Goal: Task Accomplishment & Management: Complete application form

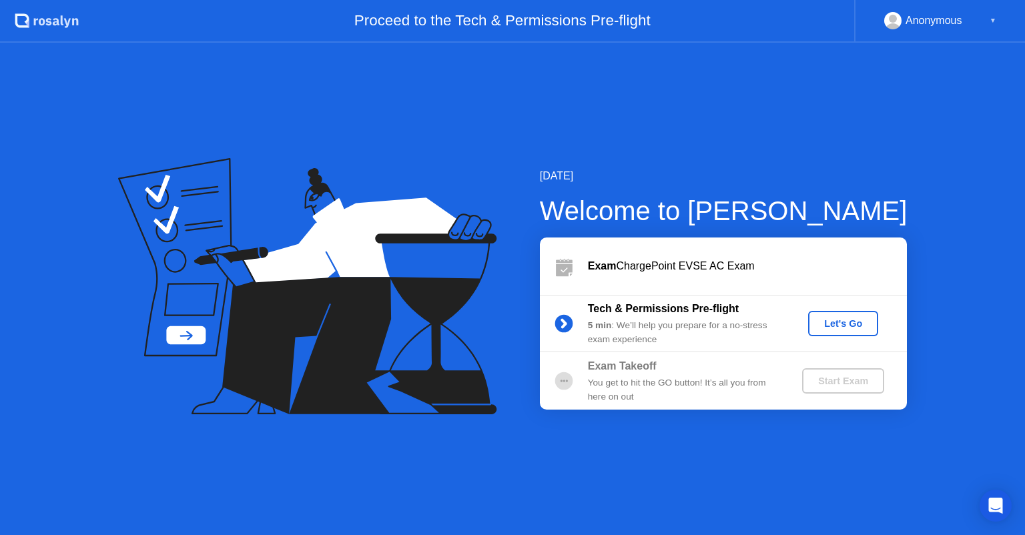
click at [821, 323] on div "Let's Go" at bounding box center [843, 323] width 59 height 11
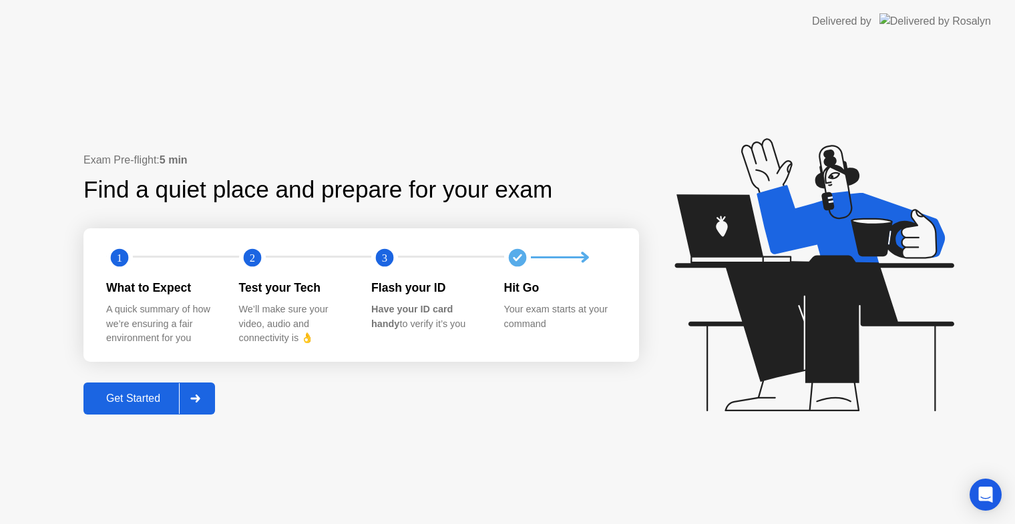
click at [156, 403] on div "Get Started" at bounding box center [132, 399] width 91 height 12
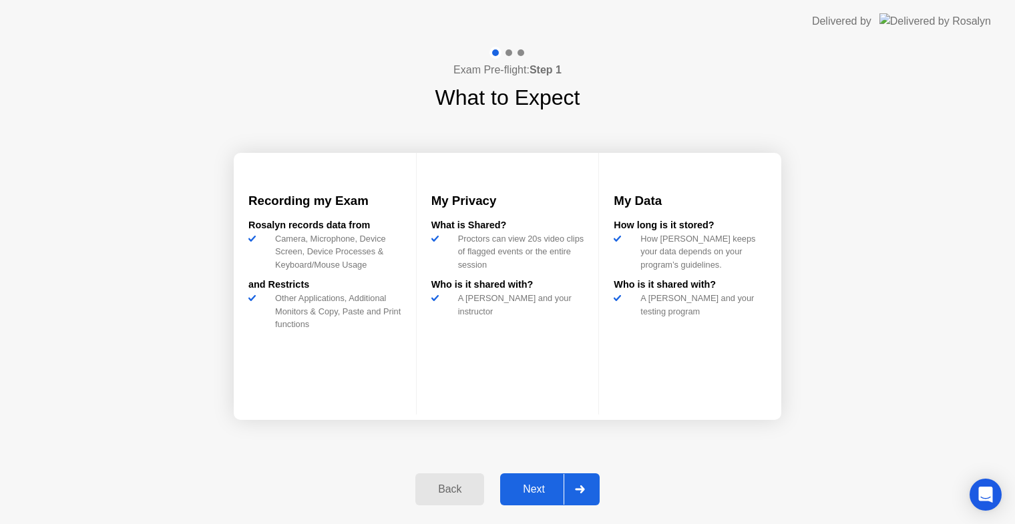
click at [529, 493] on div "Next" at bounding box center [533, 489] width 59 height 12
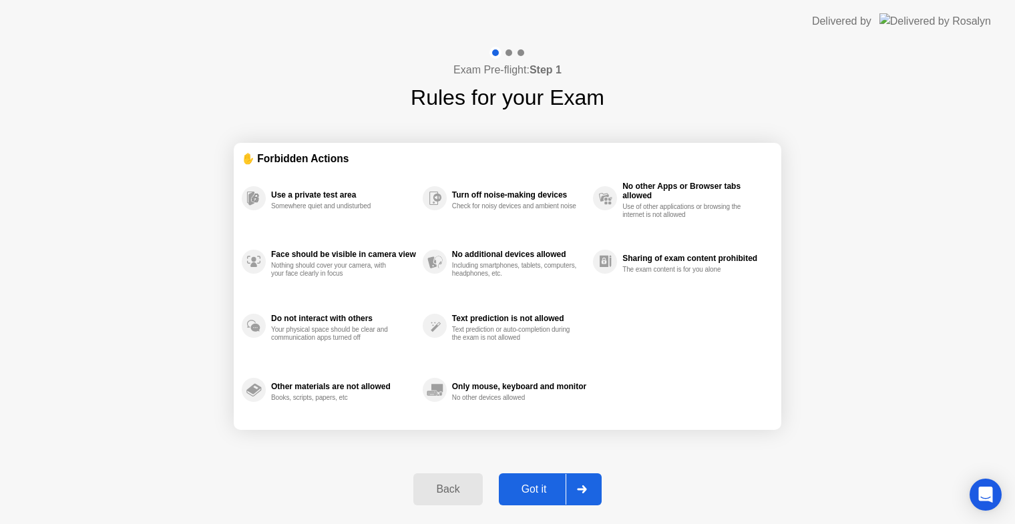
click at [530, 483] on div "Got it" at bounding box center [534, 489] width 63 height 12
select select "**********"
select select "*******"
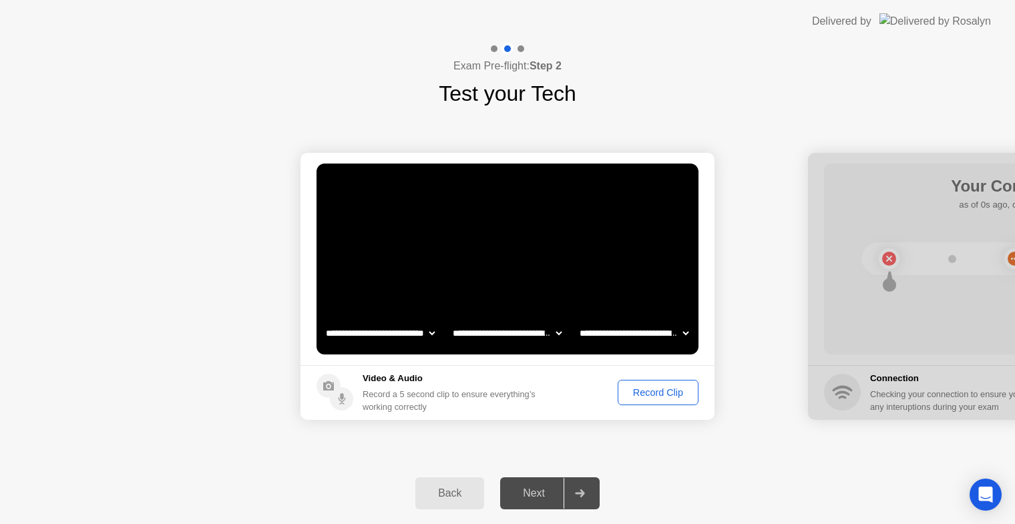
click at [641, 387] on div "Record Clip" at bounding box center [657, 392] width 71 height 11
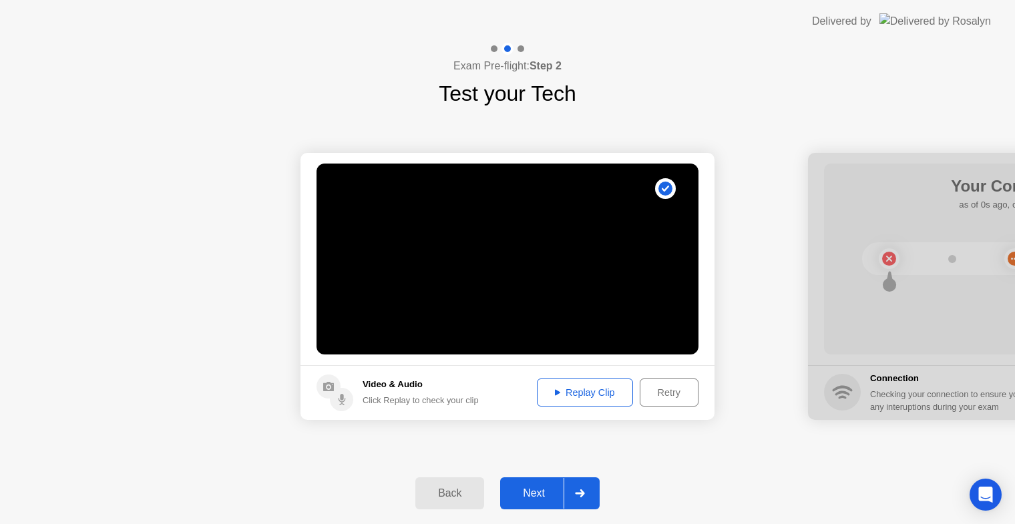
click at [535, 487] on div "Next" at bounding box center [533, 493] width 59 height 12
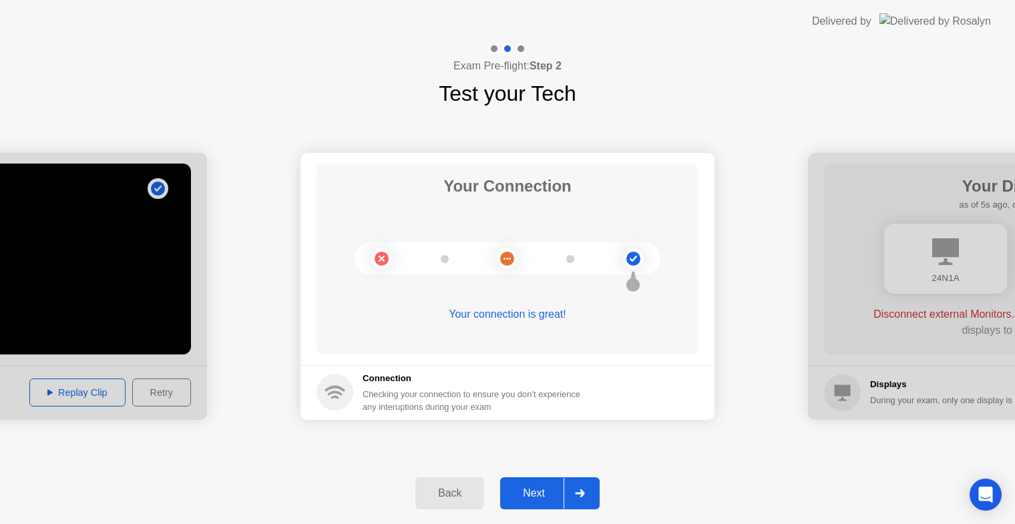
click at [521, 483] on button "Next" at bounding box center [549, 493] width 99 height 32
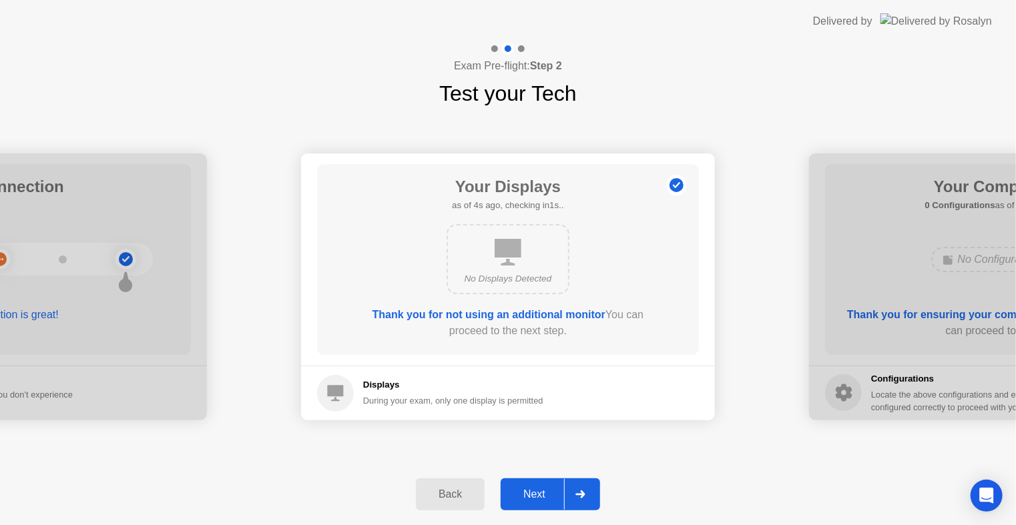
click at [511, 494] on div "Next" at bounding box center [534, 495] width 59 height 12
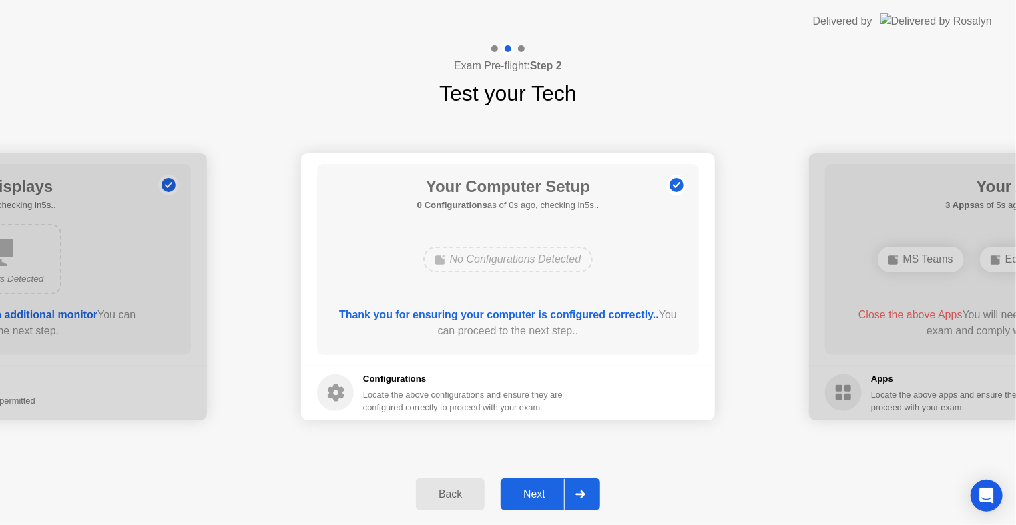
click at [531, 493] on div "Next" at bounding box center [534, 495] width 59 height 12
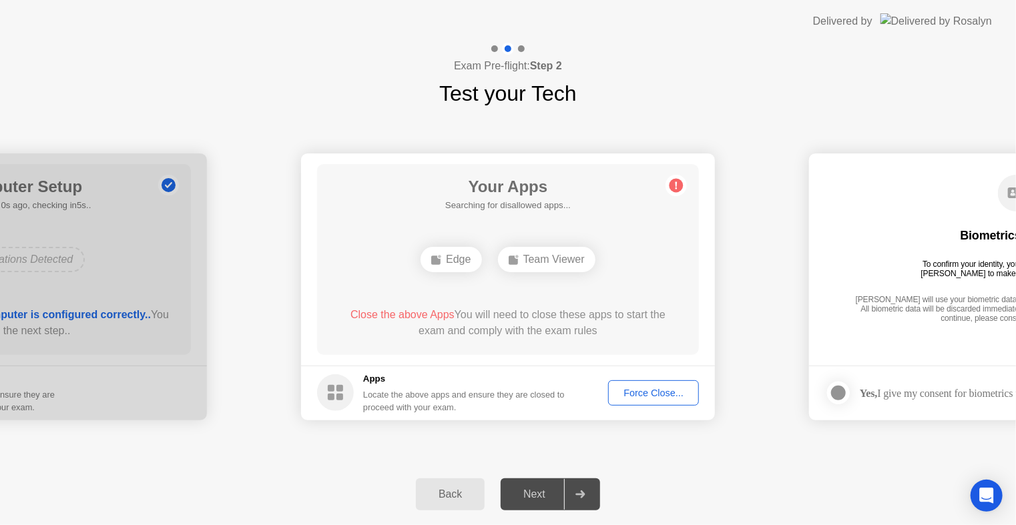
click at [623, 393] on div "Force Close..." at bounding box center [653, 393] width 81 height 11
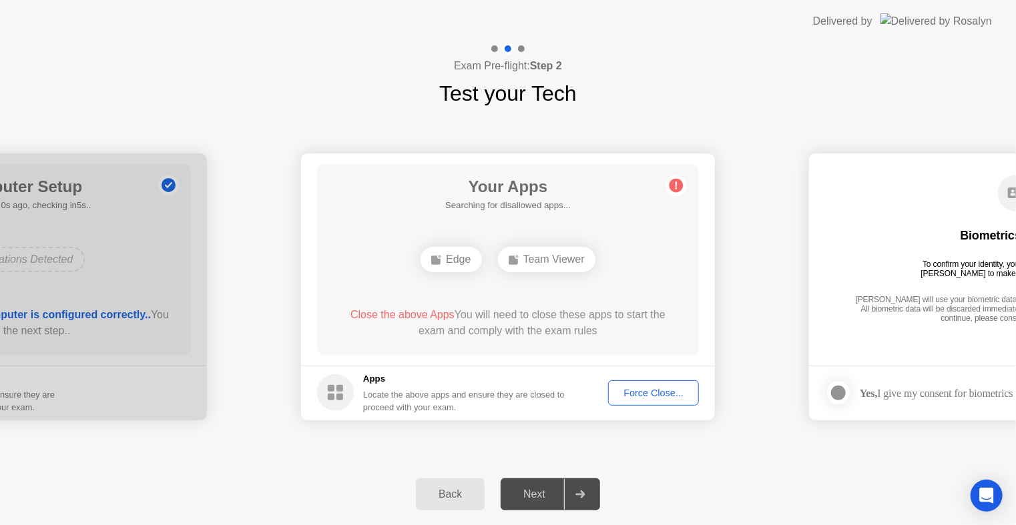
click at [646, 395] on div "Force Close..." at bounding box center [653, 393] width 81 height 11
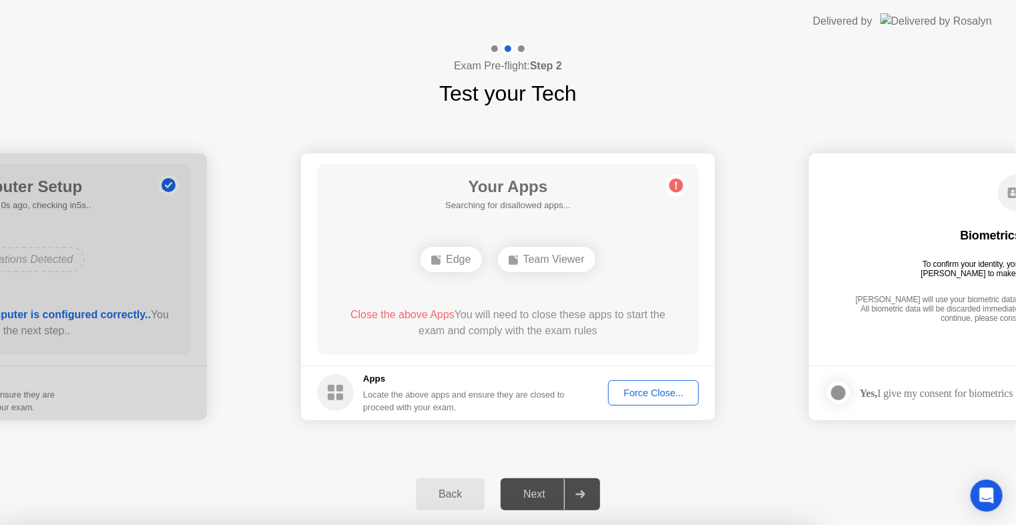
click at [288, 525] on div at bounding box center [508, 525] width 1016 height 0
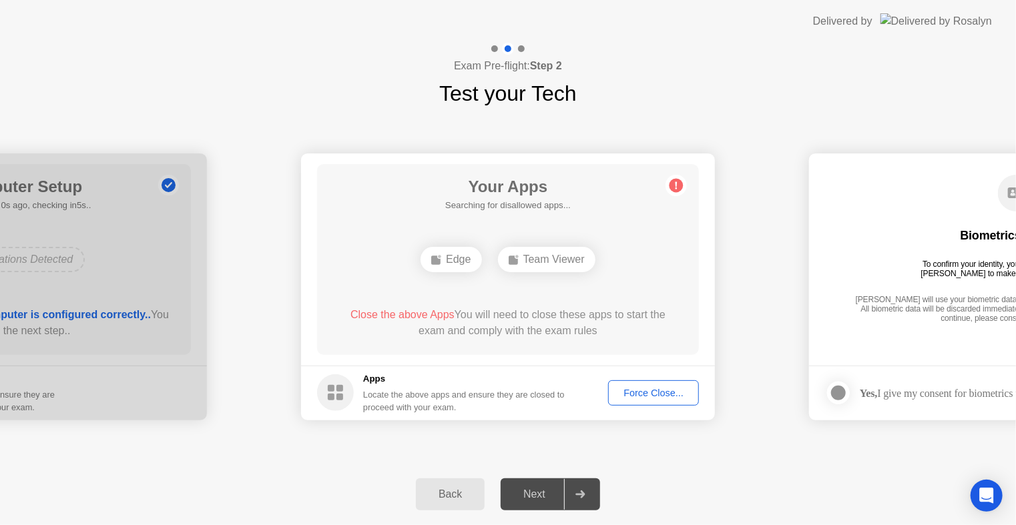
click at [642, 398] on div "Force Close..." at bounding box center [653, 393] width 81 height 11
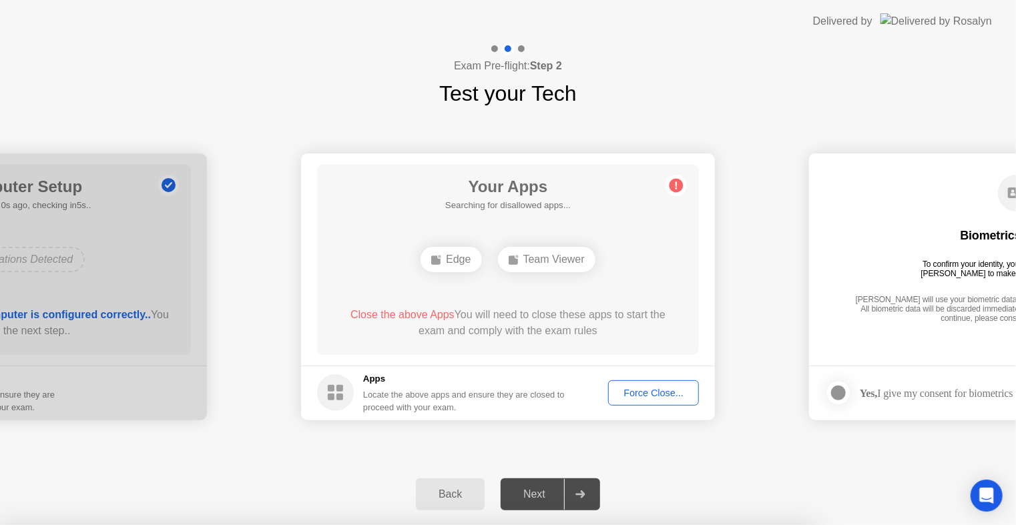
click at [769, 525] on div at bounding box center [508, 525] width 1016 height 0
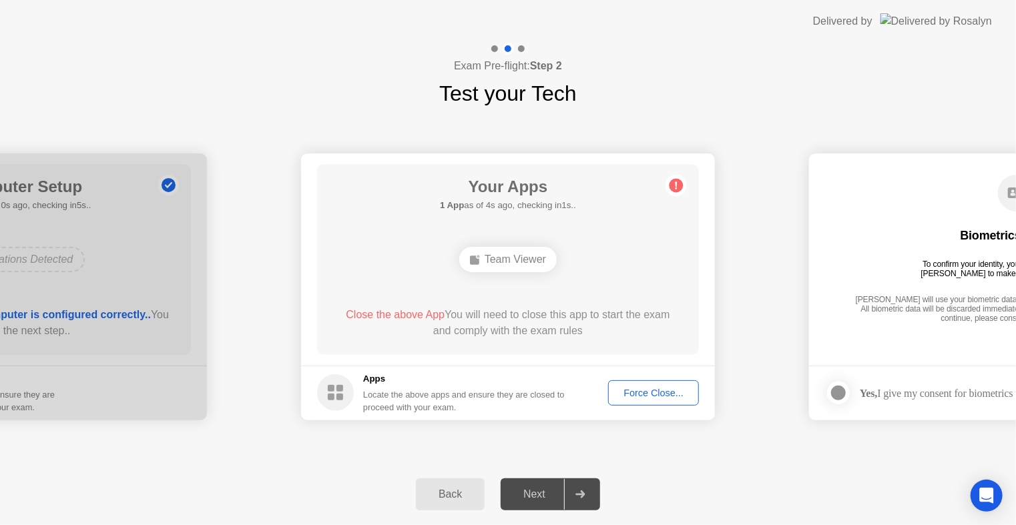
click at [638, 393] on div "Force Close..." at bounding box center [653, 393] width 81 height 11
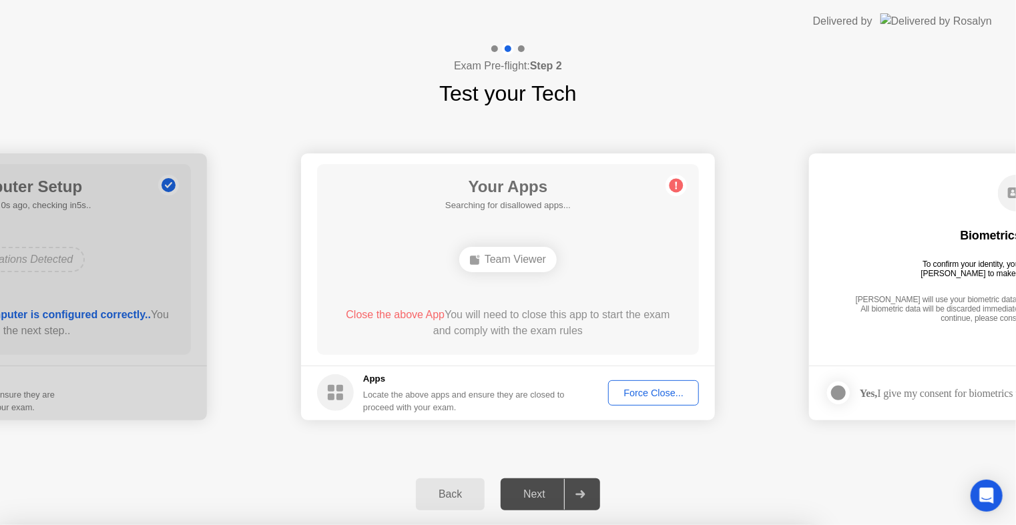
click at [724, 525] on div at bounding box center [508, 525] width 1016 height 0
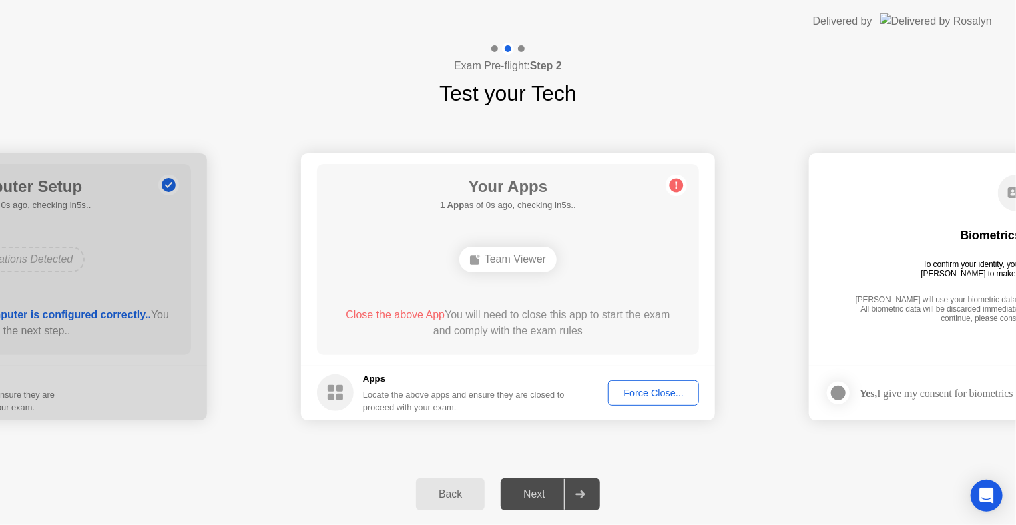
click at [662, 388] on div "Force Close..." at bounding box center [653, 393] width 81 height 11
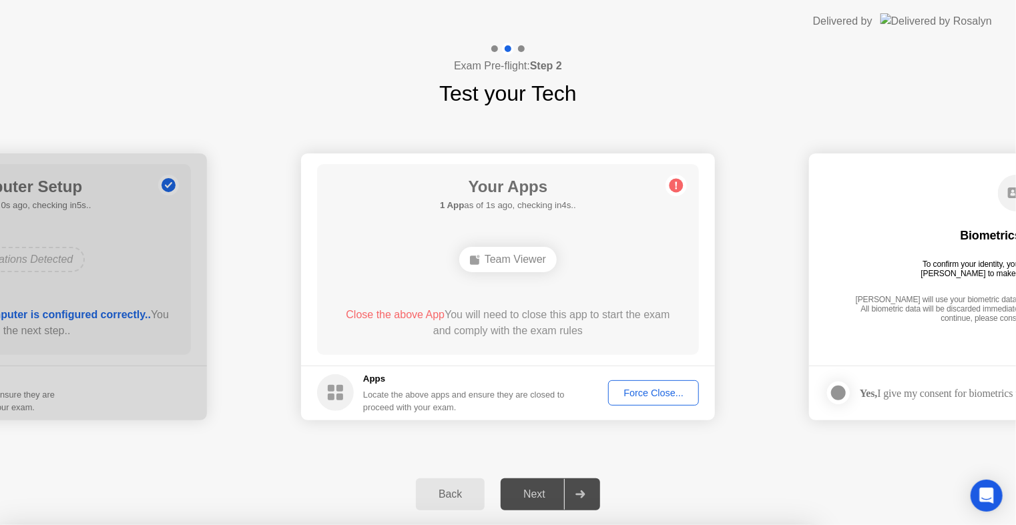
click at [764, 525] on div at bounding box center [508, 525] width 1016 height 0
click at [284, 525] on div at bounding box center [508, 525] width 1016 height 0
click at [800, 525] on div at bounding box center [508, 525] width 1016 height 0
click at [761, 525] on div at bounding box center [508, 525] width 1016 height 0
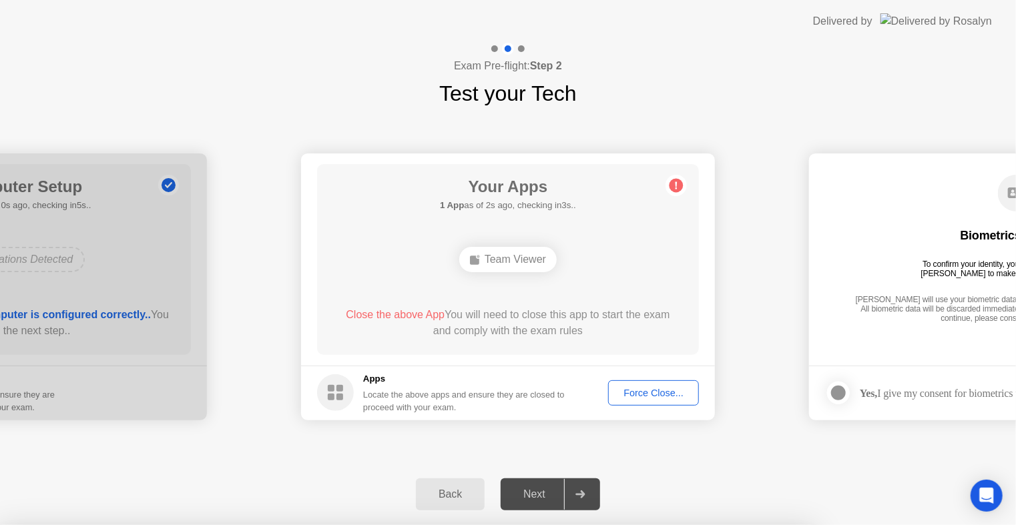
click at [802, 525] on div at bounding box center [508, 525] width 1016 height 0
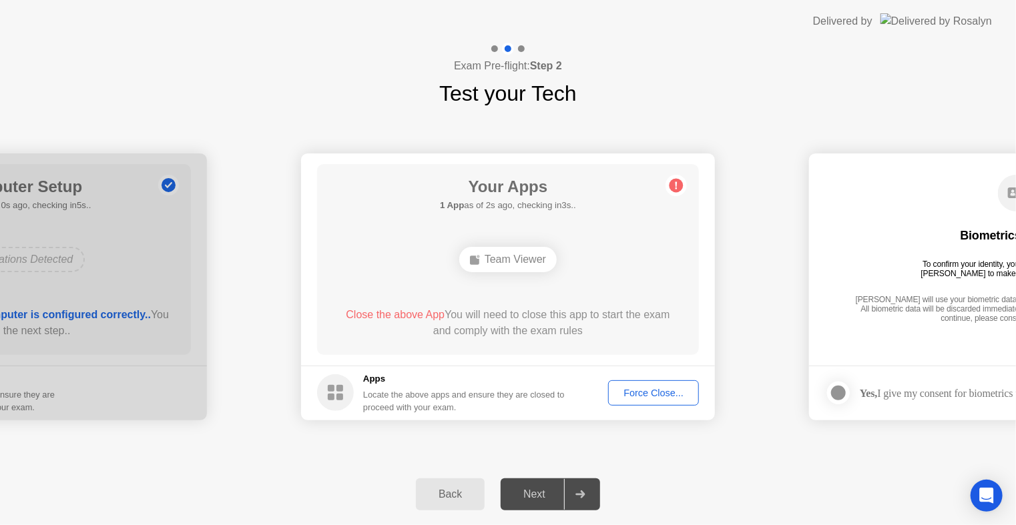
click at [665, 397] on div "Force Close..." at bounding box center [653, 393] width 81 height 11
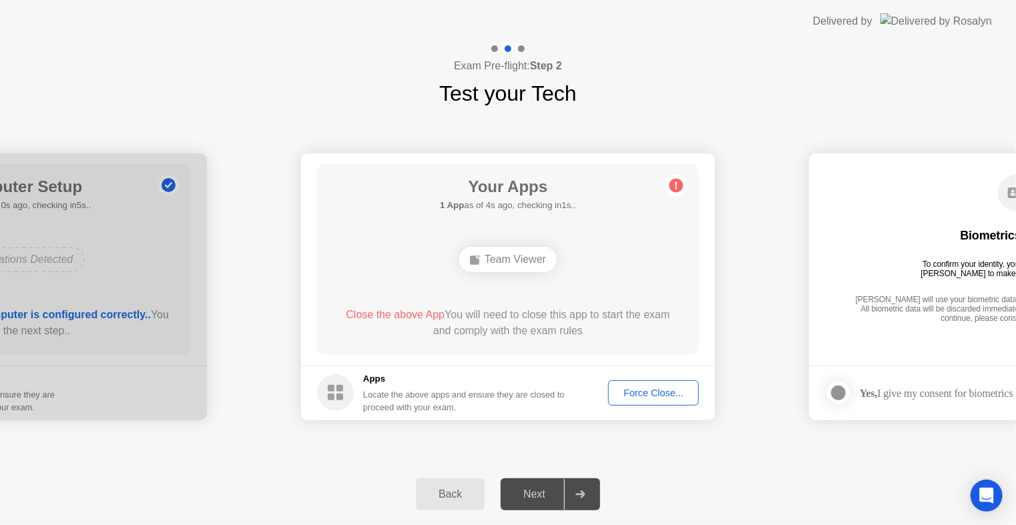
click at [777, 513] on div "Back Next" at bounding box center [508, 494] width 1016 height 61
click at [749, 488] on div "Back Next" at bounding box center [508, 494] width 1016 height 61
click at [753, 110] on div "**********" at bounding box center [508, 286] width 1016 height 354
click at [726, 482] on div "Back Next" at bounding box center [508, 494] width 1016 height 61
click at [776, 513] on div "Back Next" at bounding box center [508, 494] width 1016 height 61
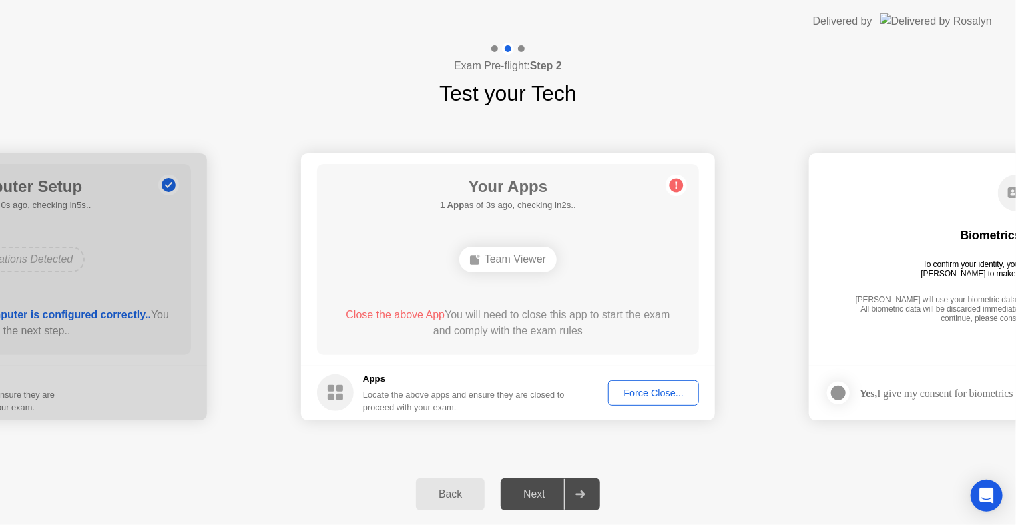
click at [666, 392] on div "Force Close..." at bounding box center [653, 393] width 81 height 11
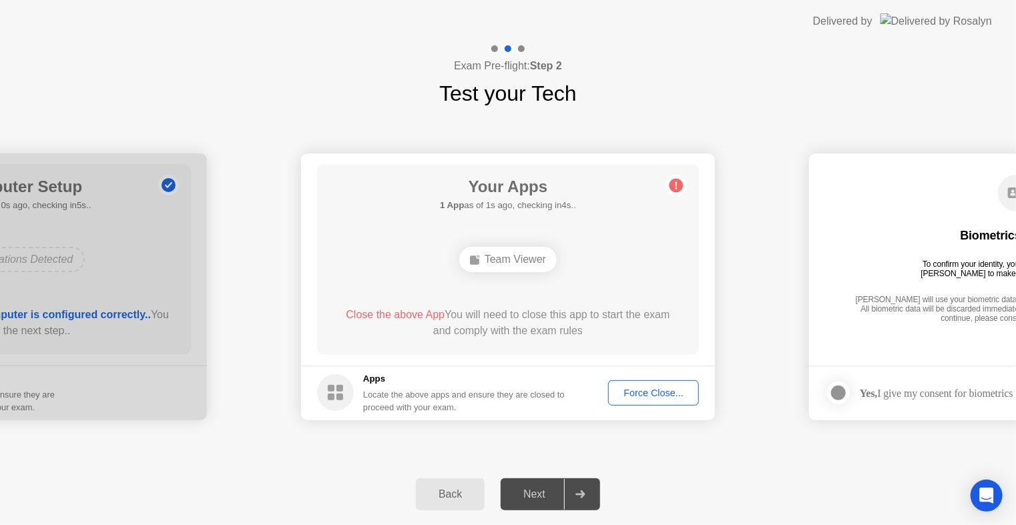
click at [778, 484] on div "Back Next" at bounding box center [508, 494] width 1016 height 61
click at [788, 497] on div "Back Next" at bounding box center [508, 494] width 1016 height 61
click at [531, 495] on div "Next" at bounding box center [534, 495] width 59 height 12
click at [657, 399] on div "Force Close..." at bounding box center [653, 393] width 81 height 11
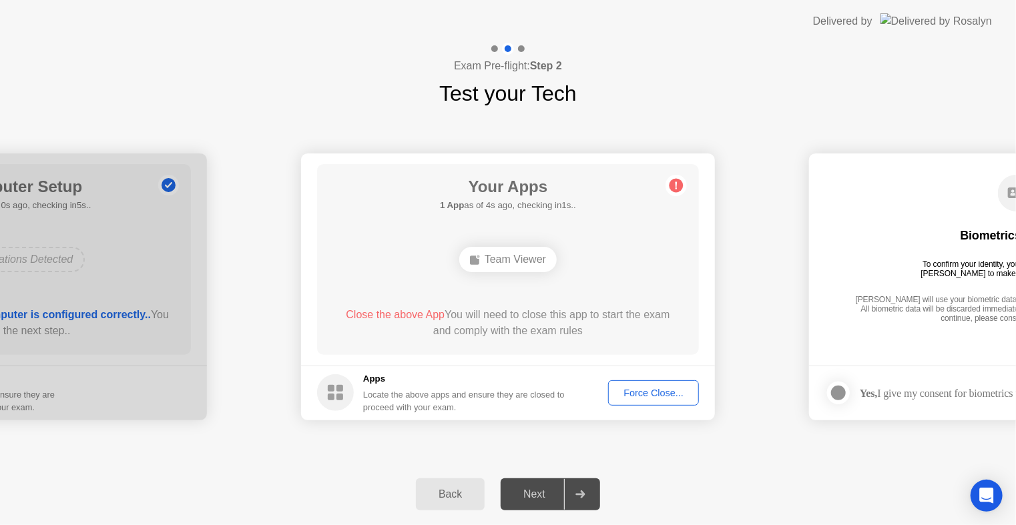
click at [443, 495] on div "Back" at bounding box center [450, 495] width 61 height 12
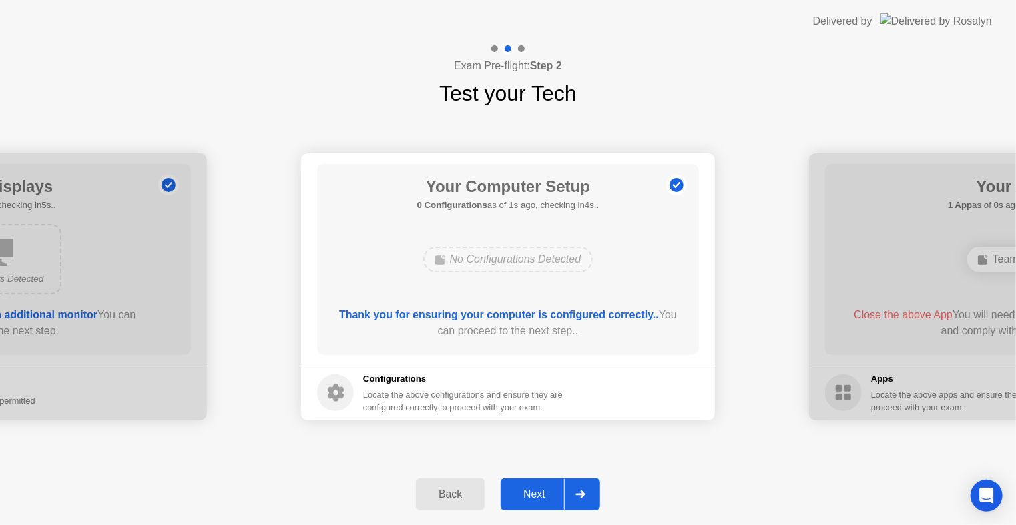
click at [526, 500] on div "Next" at bounding box center [534, 495] width 59 height 12
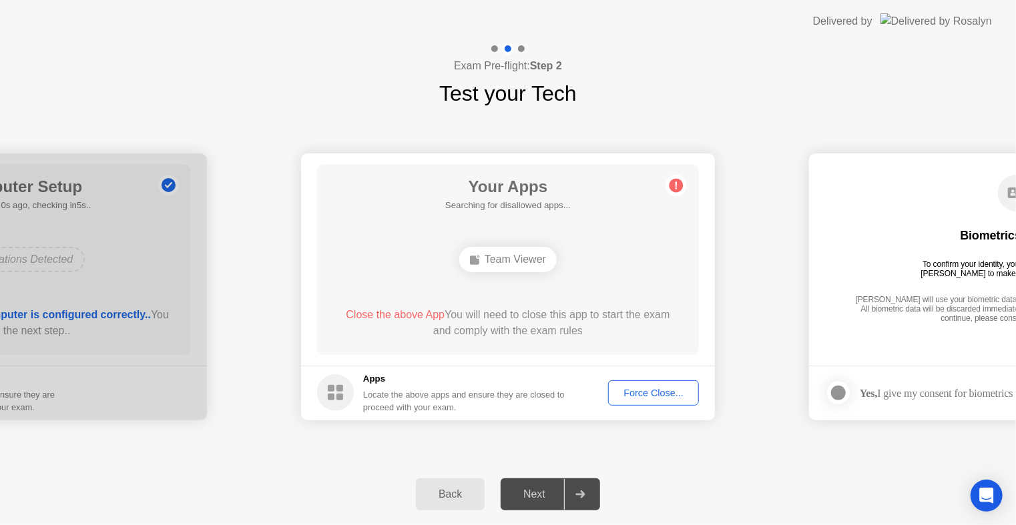
click at [531, 254] on div "Team Viewer" at bounding box center [507, 259] width 97 height 25
click at [723, 439] on div "**********" at bounding box center [508, 286] width 1016 height 354
click at [785, 75] on div "Exam Pre-flight: Step 2 Test your Tech" at bounding box center [508, 76] width 1016 height 67
click at [465, 494] on div "Back" at bounding box center [450, 495] width 61 height 12
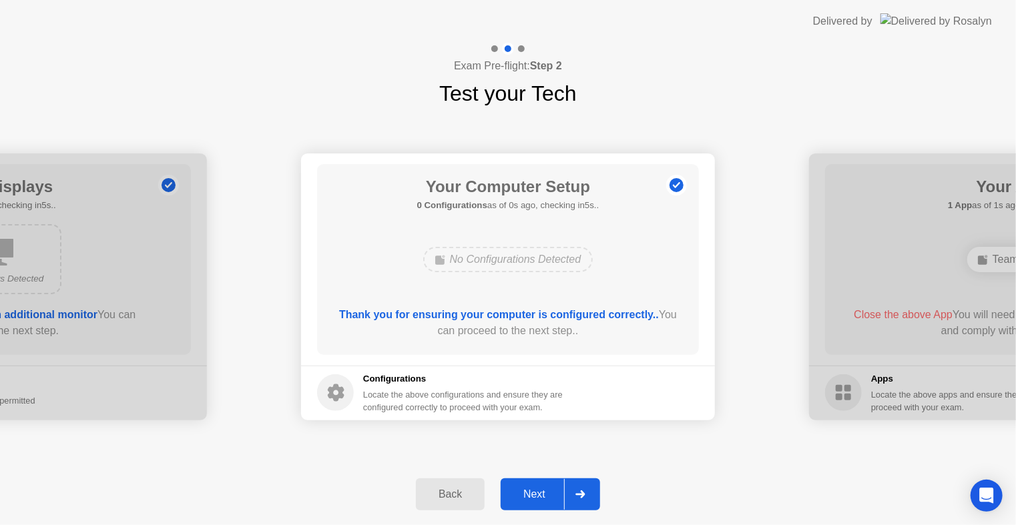
click at [541, 491] on div "Next" at bounding box center [534, 495] width 59 height 12
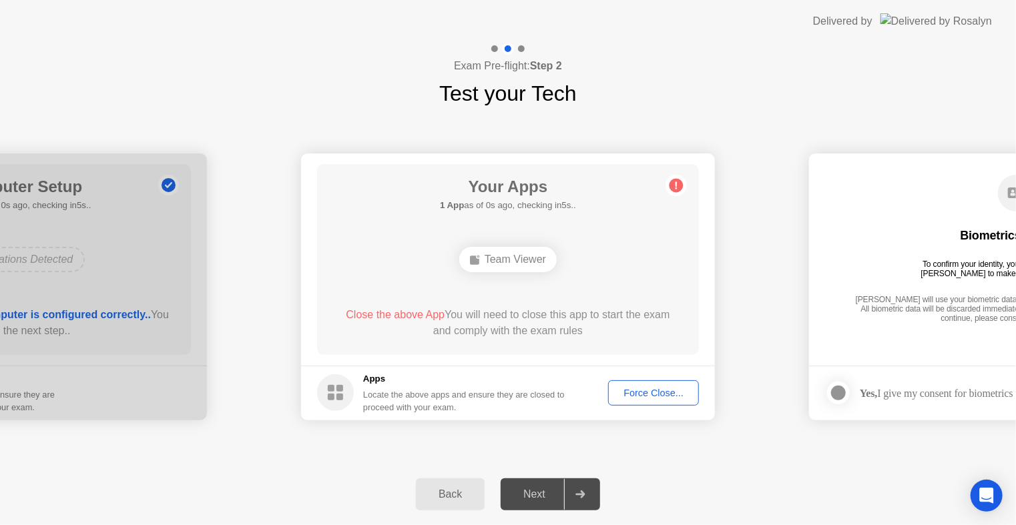
click at [638, 393] on div "Force Close..." at bounding box center [653, 393] width 81 height 11
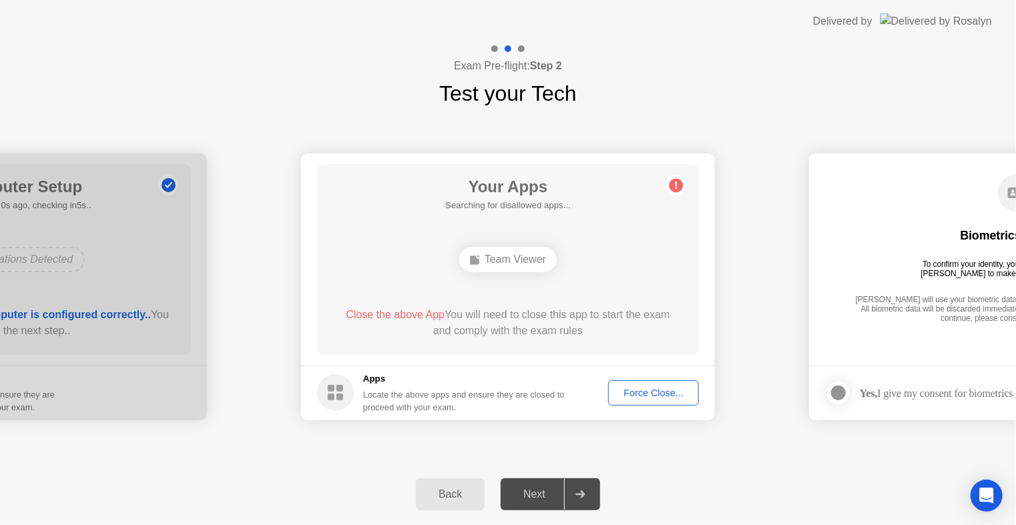
click at [670, 392] on div "Force Close..." at bounding box center [653, 393] width 81 height 11
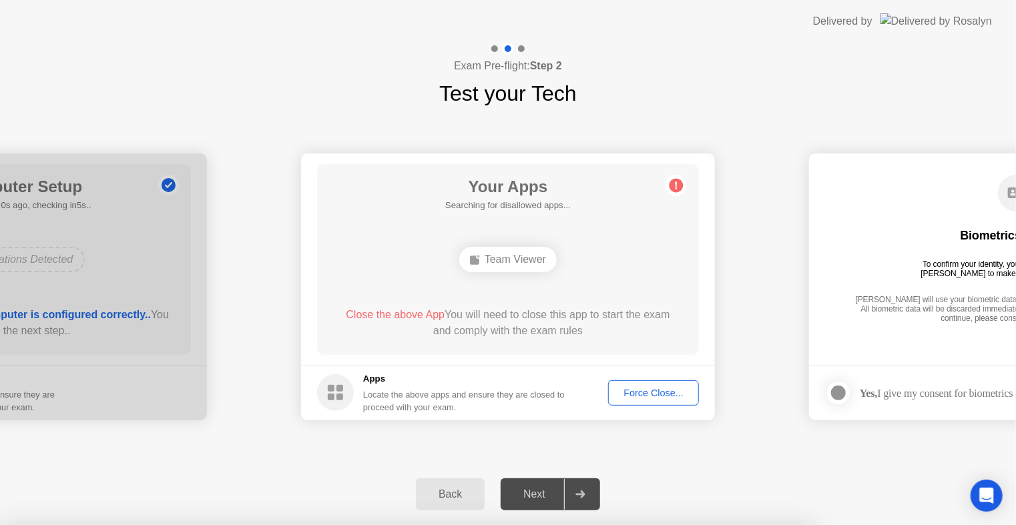
click at [760, 525] on div at bounding box center [508, 525] width 1016 height 0
click at [746, 525] on div at bounding box center [508, 525] width 1016 height 0
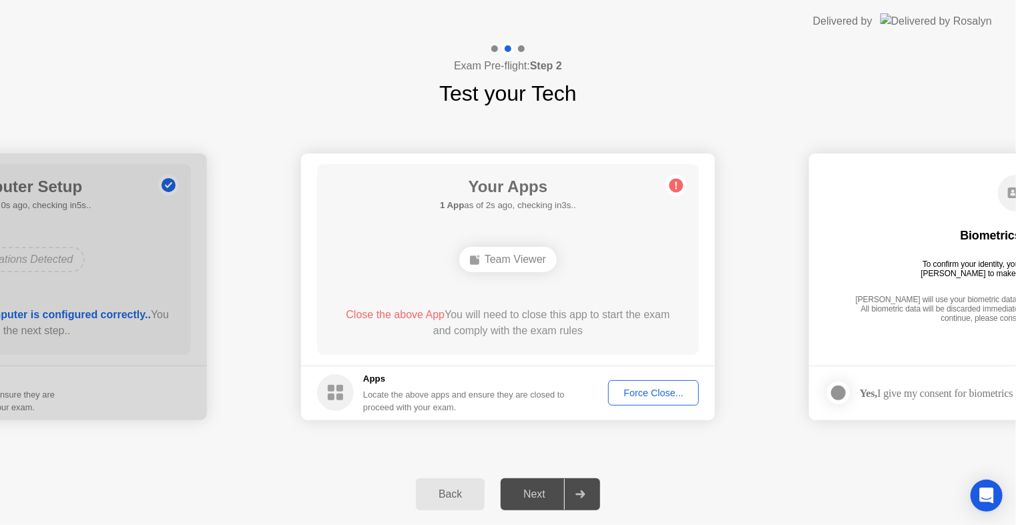
click at [676, 391] on div "Force Close..." at bounding box center [653, 393] width 81 height 11
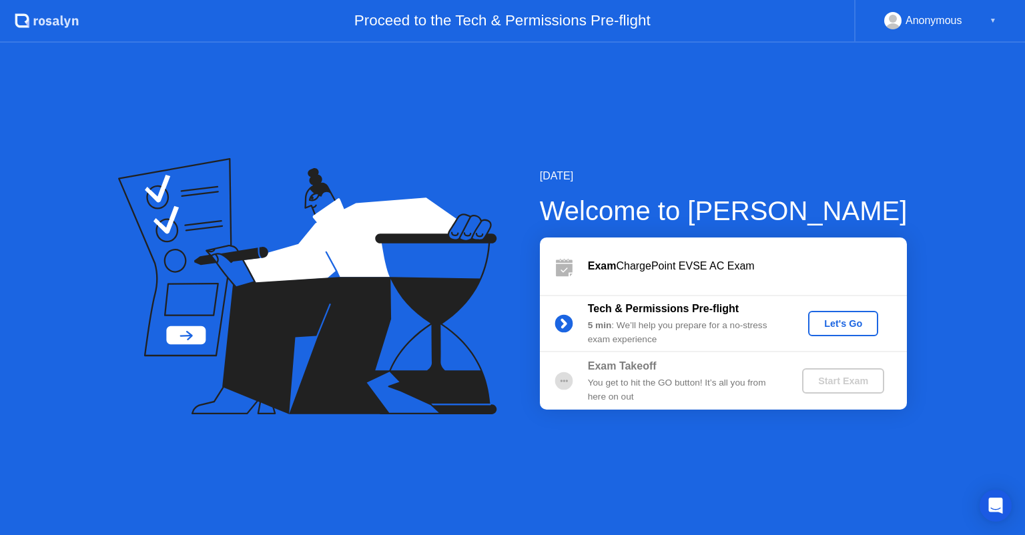
click at [857, 326] on div "Let's Go" at bounding box center [843, 323] width 59 height 11
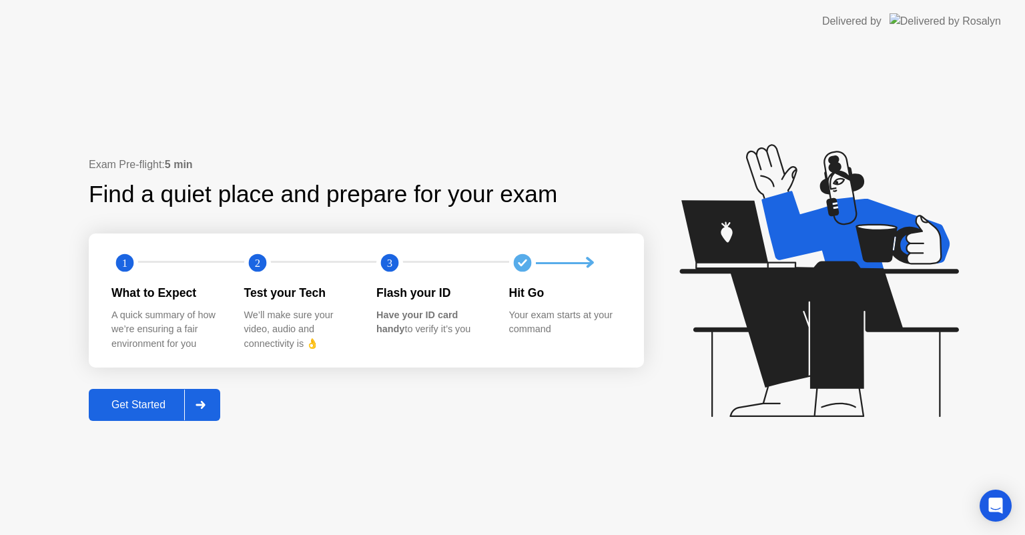
click at [136, 399] on div "Get Started" at bounding box center [138, 405] width 91 height 12
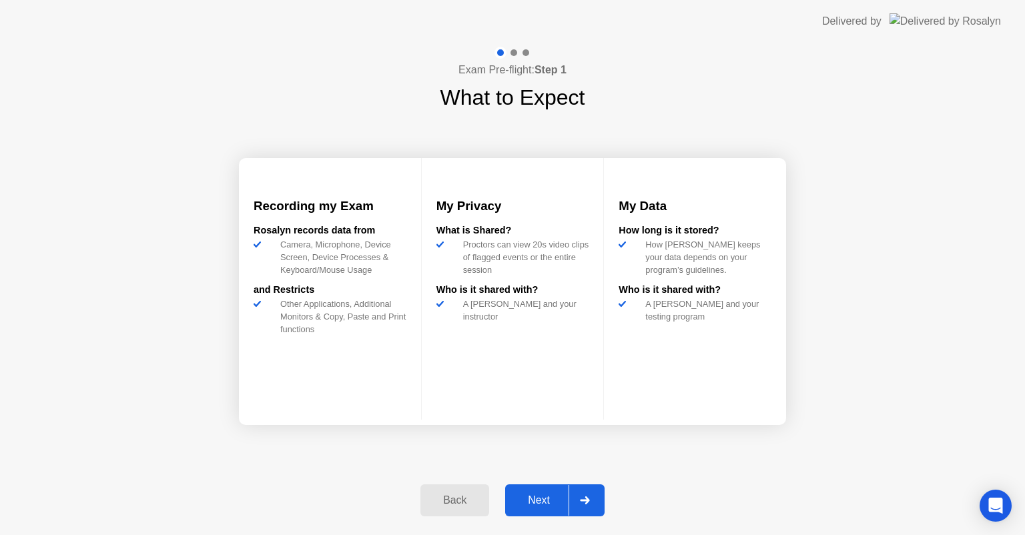
click at [549, 502] on div "Next" at bounding box center [538, 501] width 59 height 12
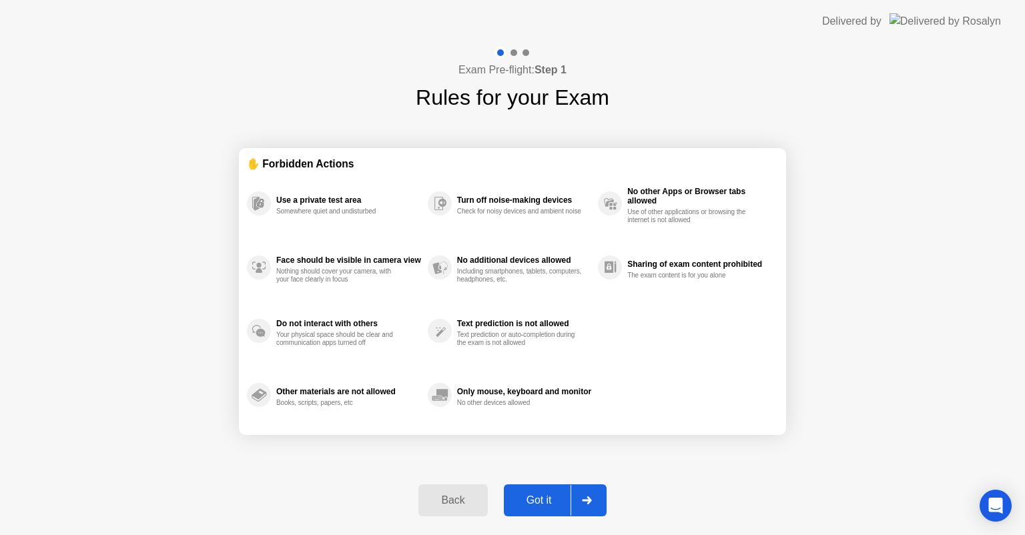
click at [549, 502] on div "Got it" at bounding box center [539, 501] width 63 height 12
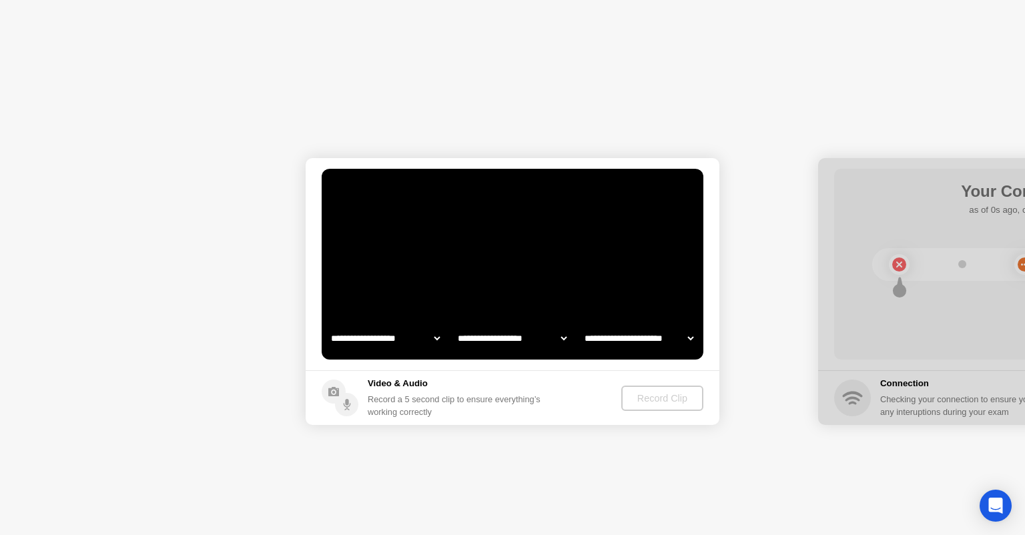
select select "**********"
select select "*******"
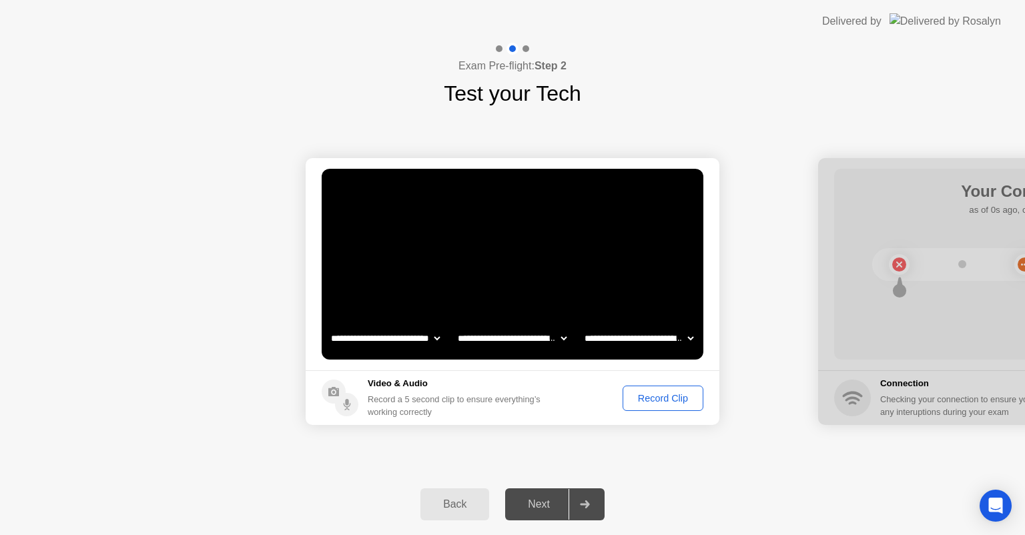
click at [662, 395] on div "Record Clip" at bounding box center [662, 398] width 71 height 11
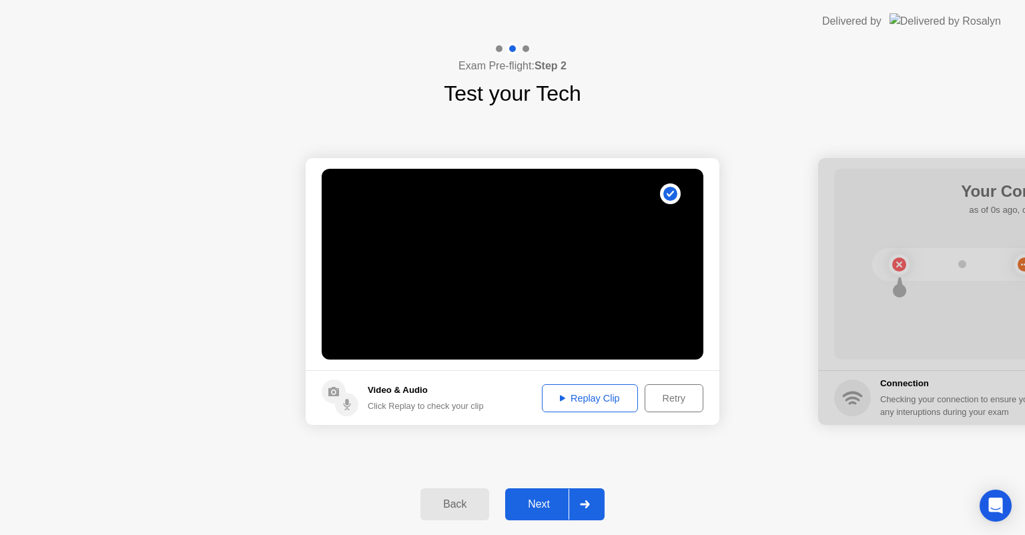
click at [532, 507] on div "Next" at bounding box center [538, 505] width 59 height 12
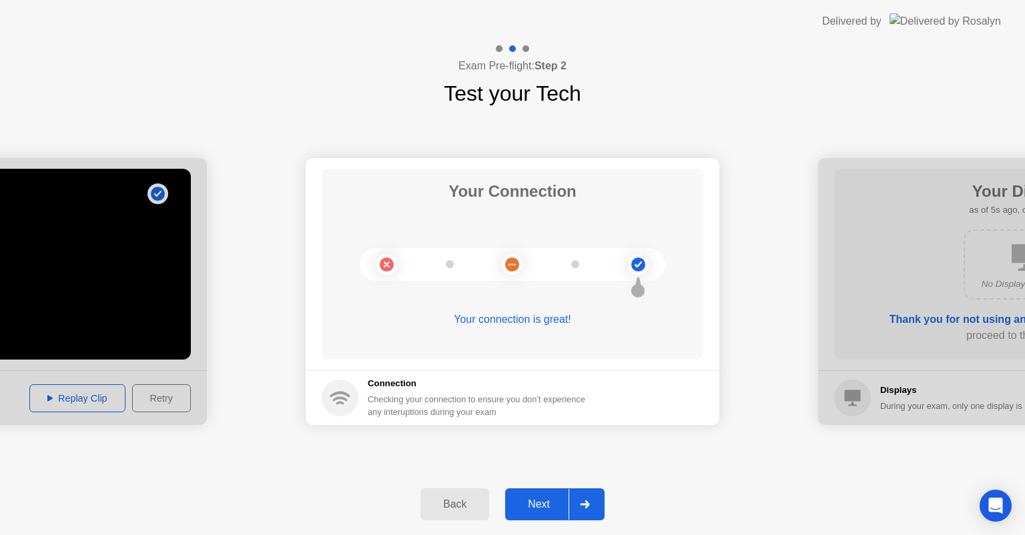
click at [532, 507] on div "Next" at bounding box center [538, 505] width 59 height 12
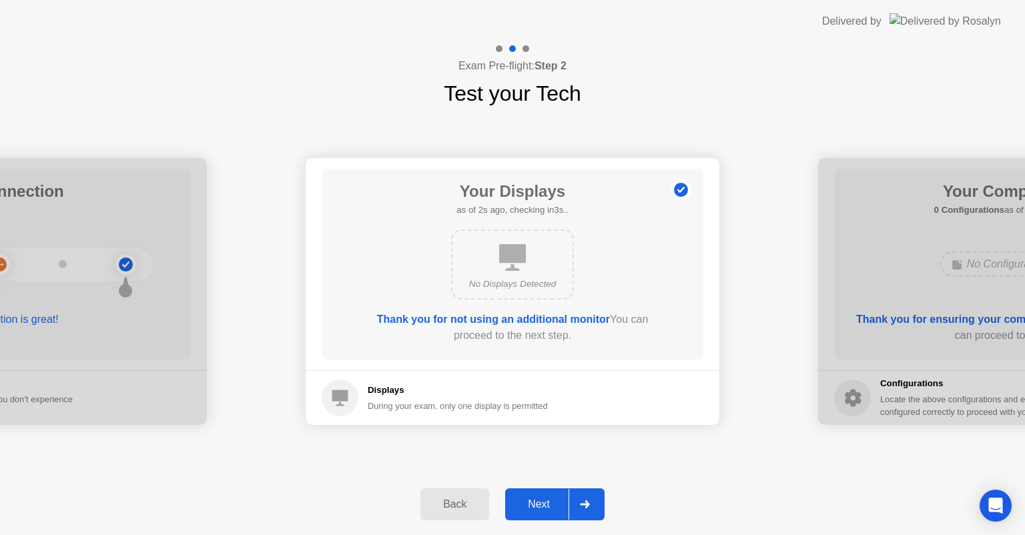
click at [541, 503] on div "Next" at bounding box center [538, 505] width 59 height 12
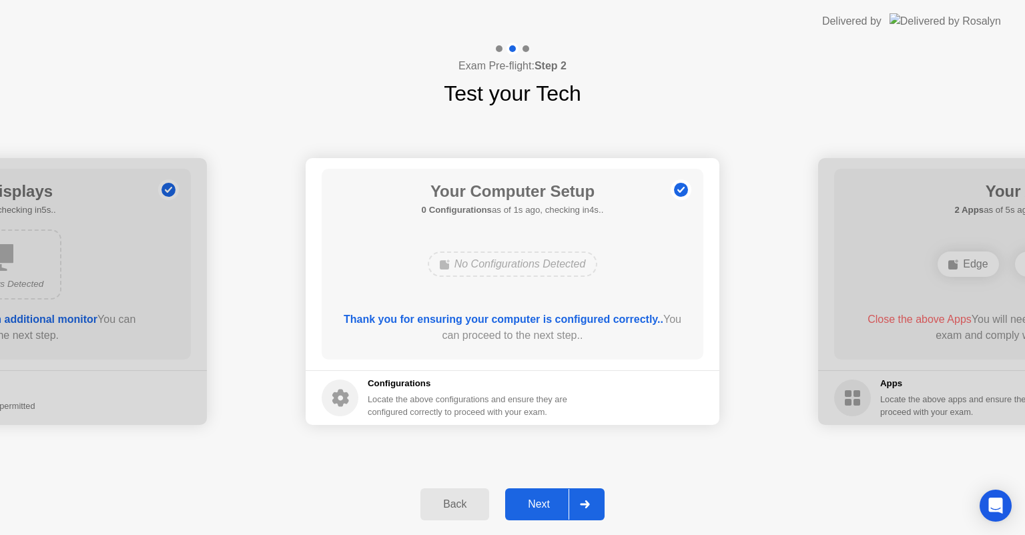
click at [541, 503] on div "Next" at bounding box center [538, 505] width 59 height 12
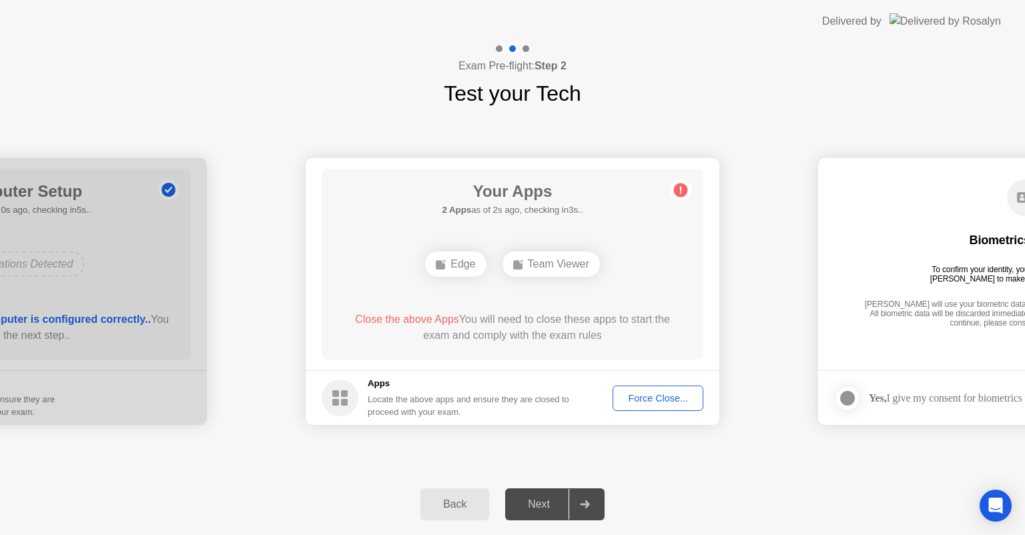
click at [666, 393] on div "Force Close..." at bounding box center [657, 398] width 81 height 11
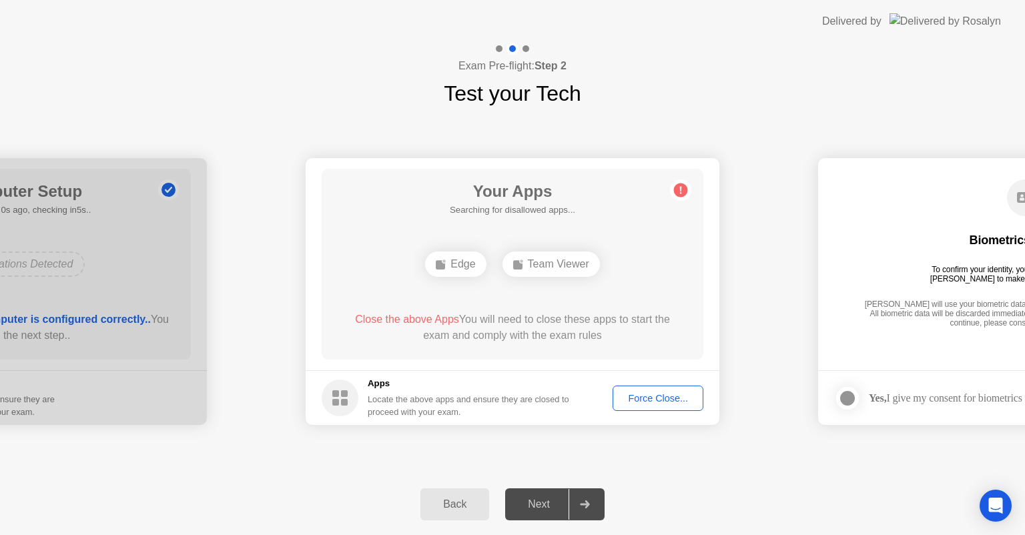
click at [670, 395] on div "Force Close..." at bounding box center [657, 398] width 81 height 11
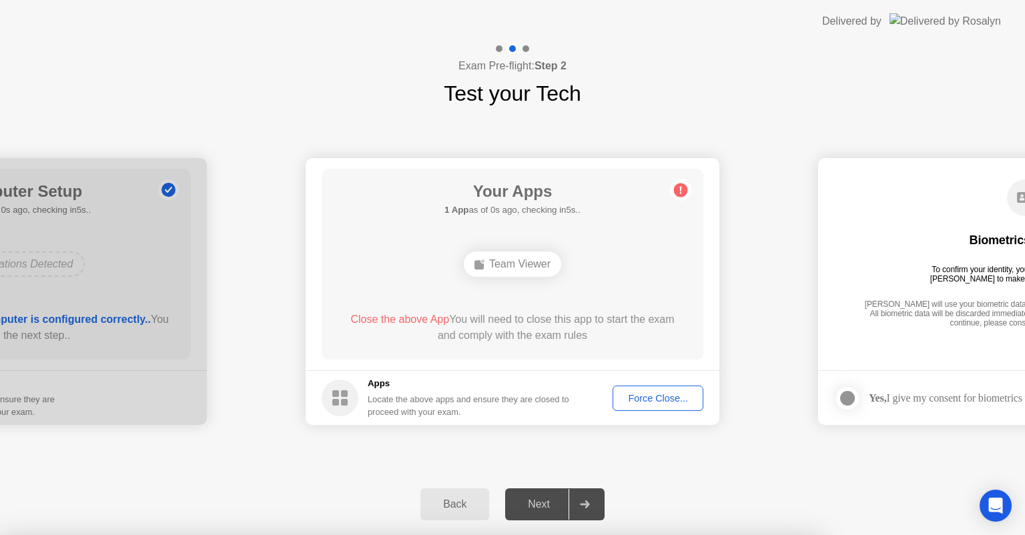
click at [720, 535] on div at bounding box center [512, 535] width 1025 height 0
click at [770, 535] on div at bounding box center [512, 535] width 1025 height 0
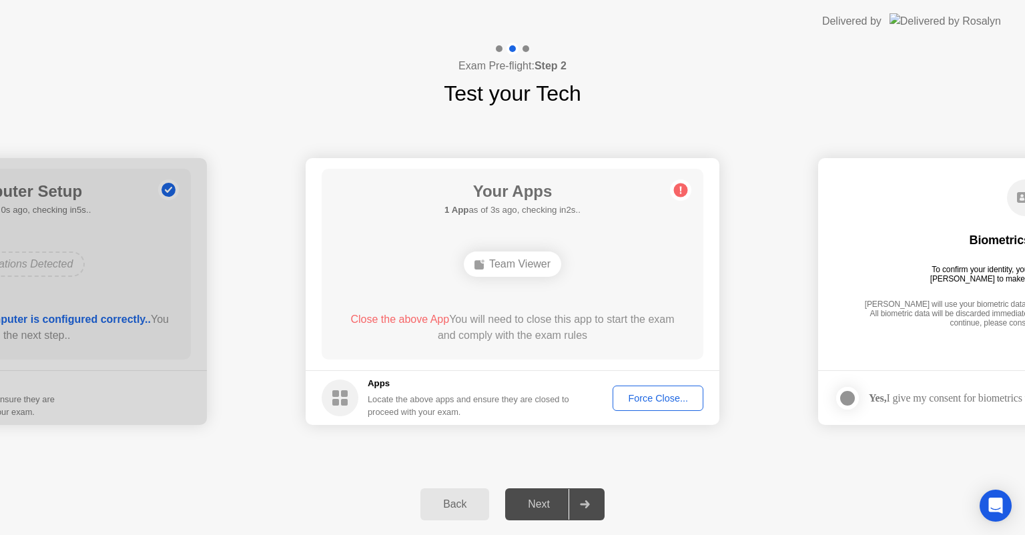
click at [657, 398] on div "Force Close..." at bounding box center [657, 398] width 81 height 11
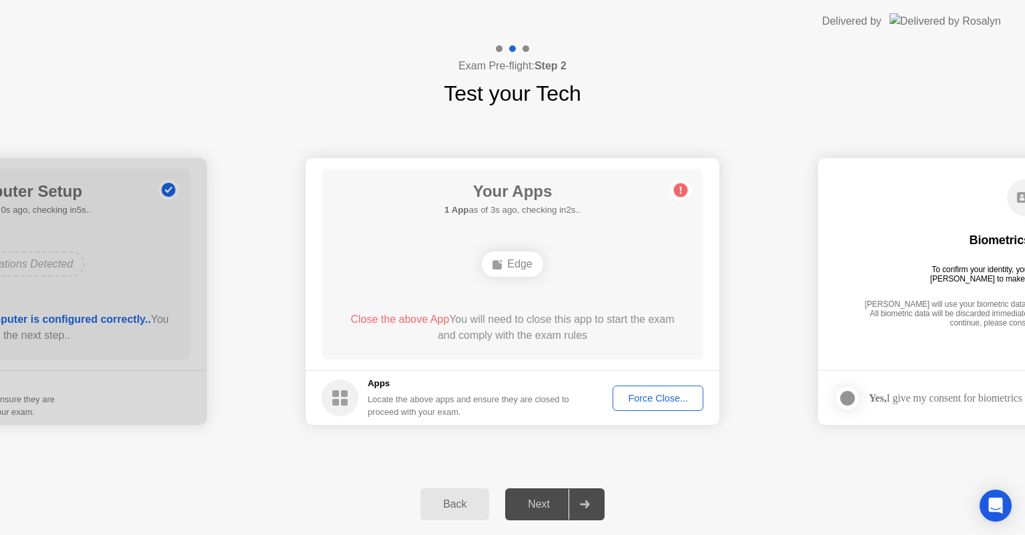
click at [462, 505] on div "Back" at bounding box center [455, 505] width 61 height 12
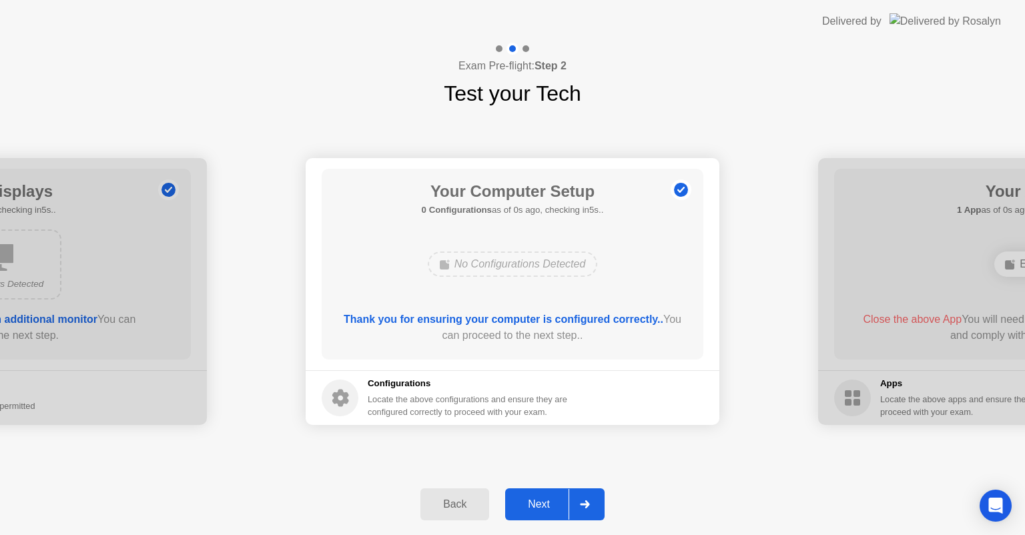
click at [547, 502] on div "Next" at bounding box center [538, 505] width 59 height 12
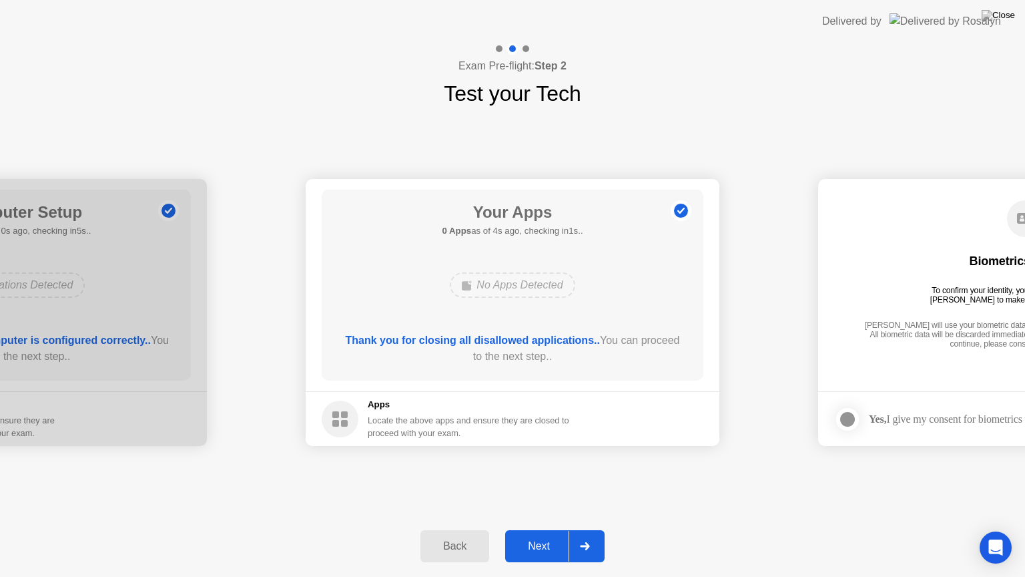
click at [537, 535] on div "Next" at bounding box center [538, 546] width 59 height 12
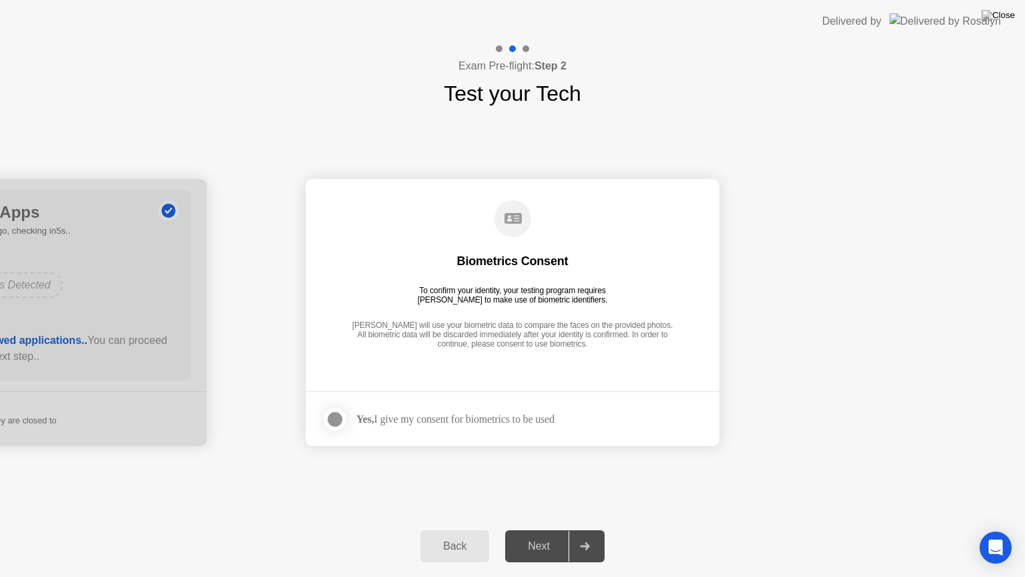
click at [339, 418] on div at bounding box center [335, 419] width 16 height 16
click at [528, 535] on div "Next" at bounding box center [538, 546] width 59 height 12
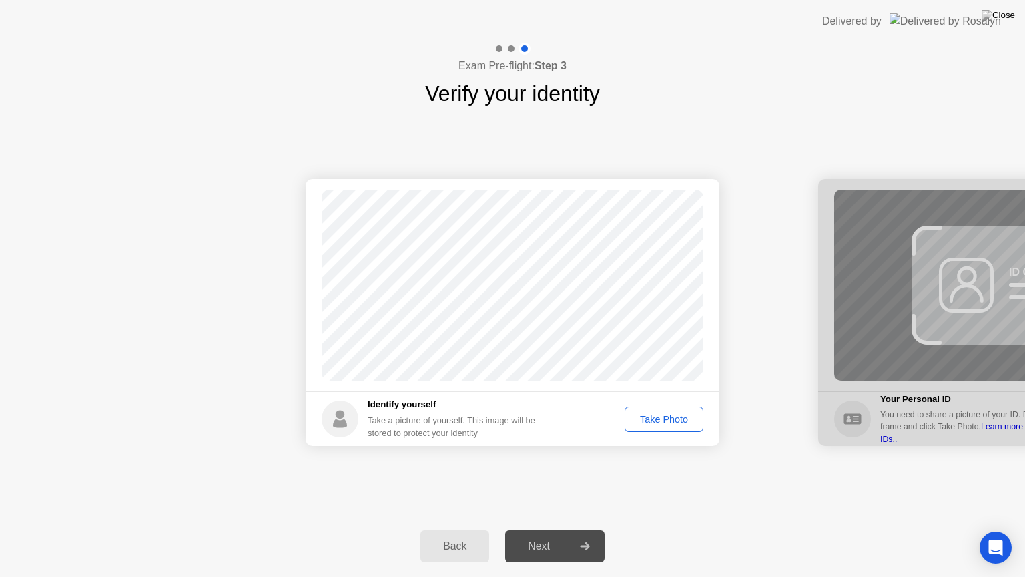
click at [691, 416] on div "Take Photo" at bounding box center [663, 419] width 69 height 11
click at [534, 535] on div "Next" at bounding box center [538, 546] width 59 height 12
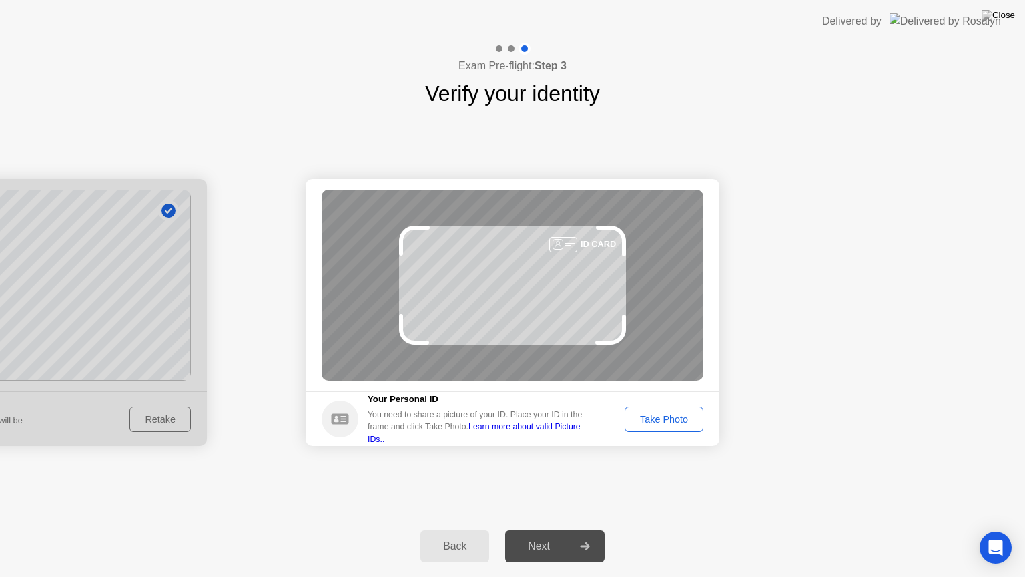
click at [688, 427] on button "Take Photo" at bounding box center [664, 419] width 79 height 25
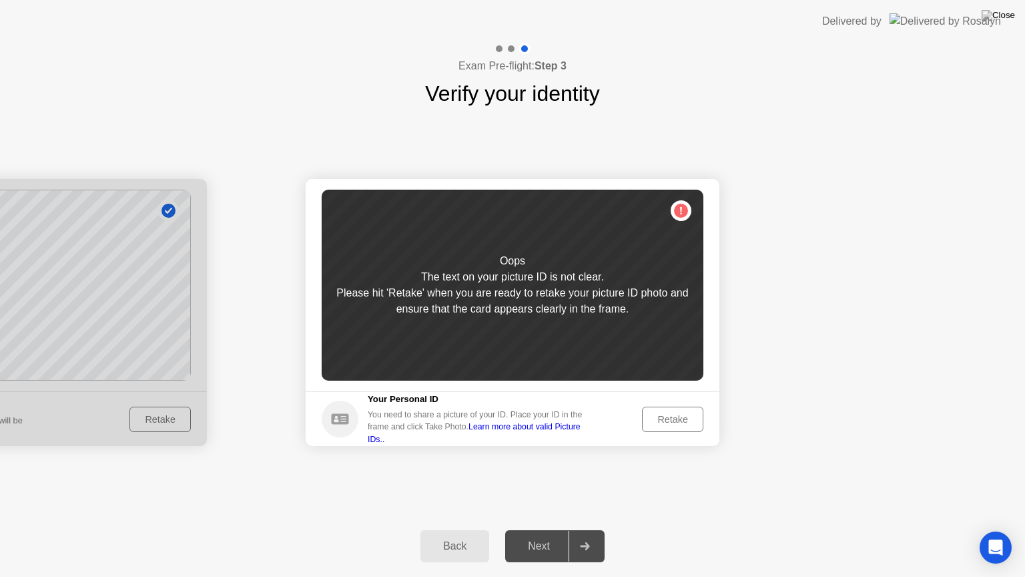
click at [678, 421] on div "Retake" at bounding box center [673, 419] width 52 height 11
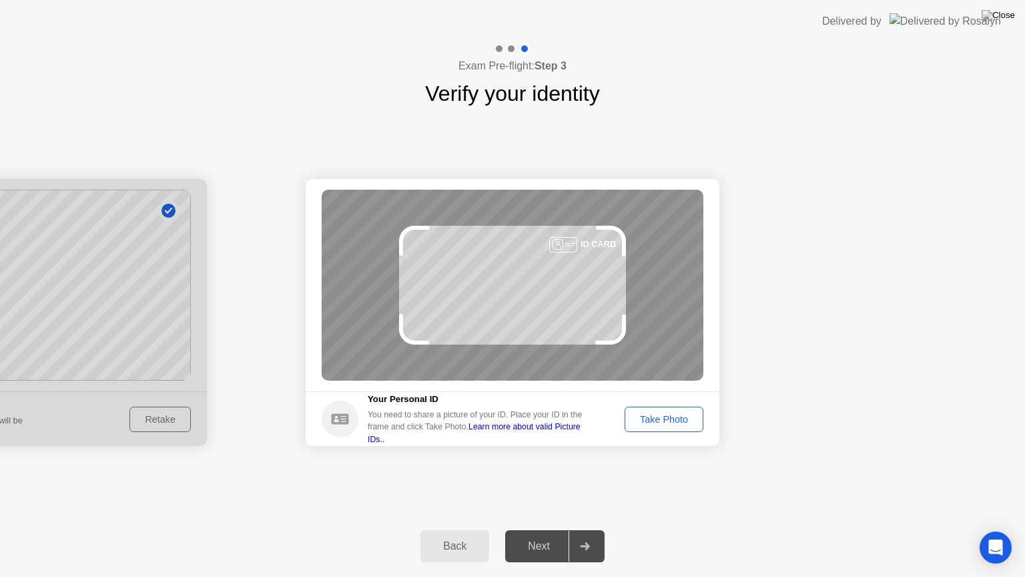
click at [678, 421] on div "Take Photo" at bounding box center [663, 419] width 69 height 11
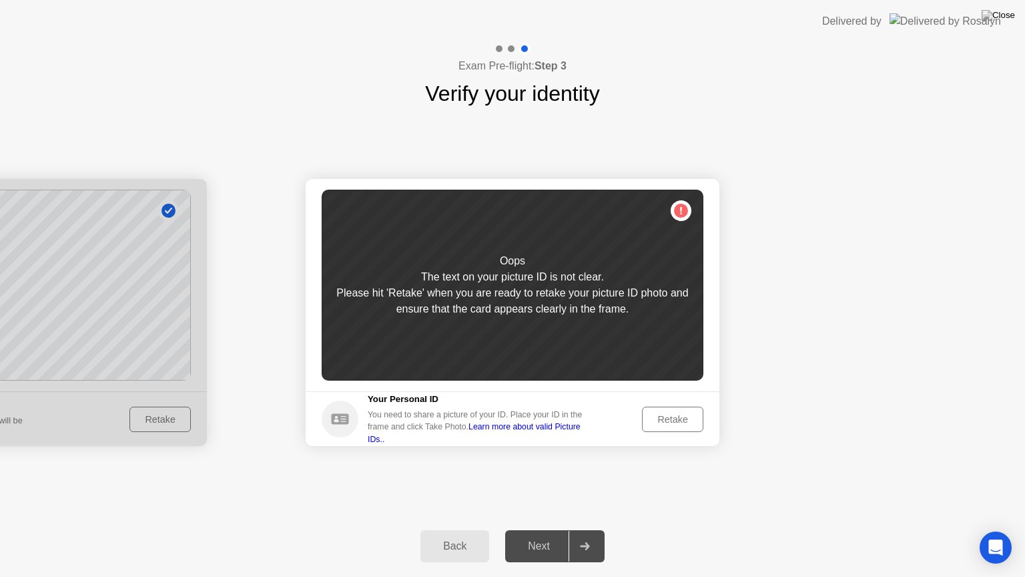
click at [678, 421] on div "Retake" at bounding box center [673, 419] width 52 height 11
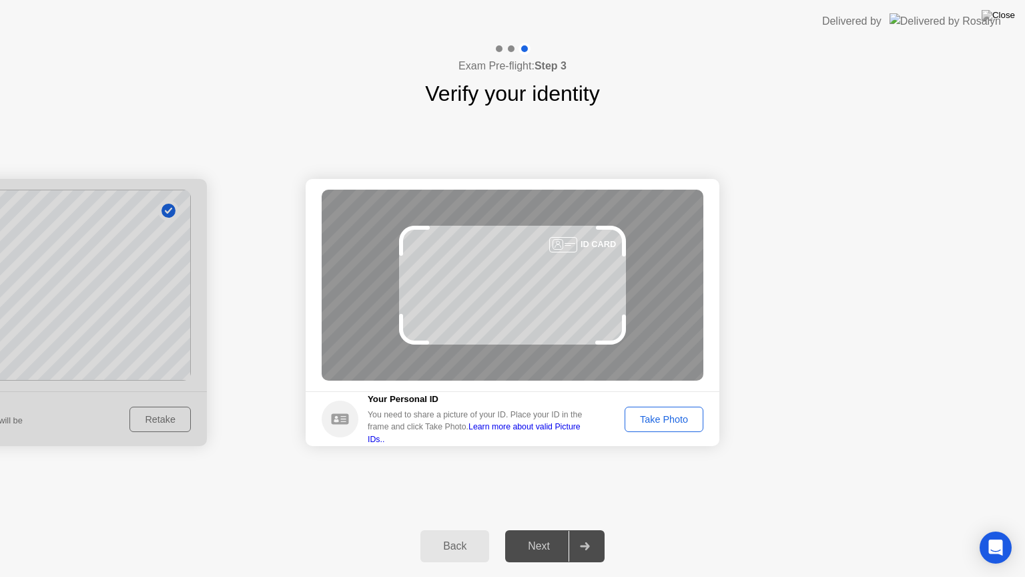
click at [678, 421] on div "Take Photo" at bounding box center [663, 419] width 69 height 11
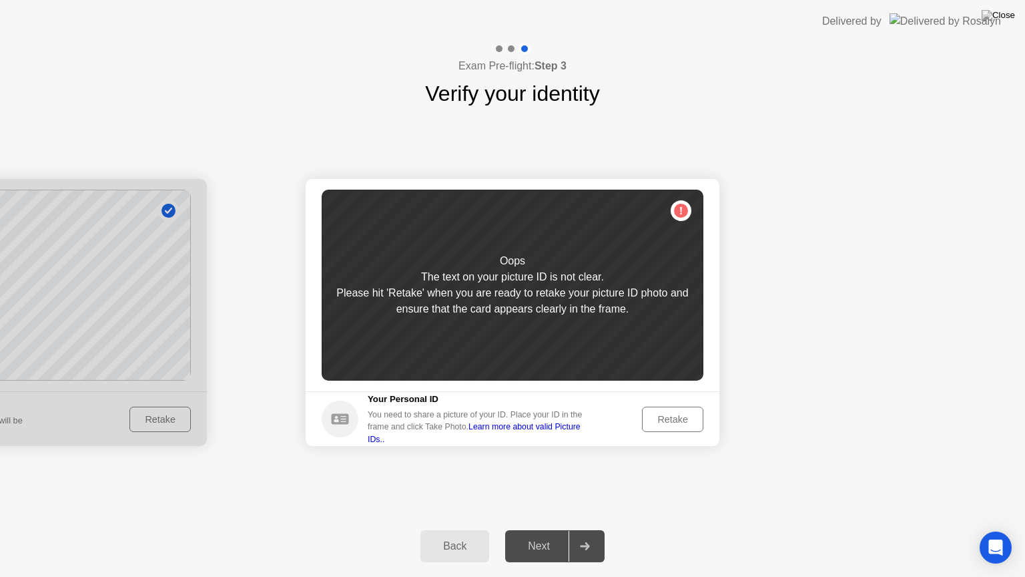
click at [678, 421] on div "Retake" at bounding box center [673, 419] width 52 height 11
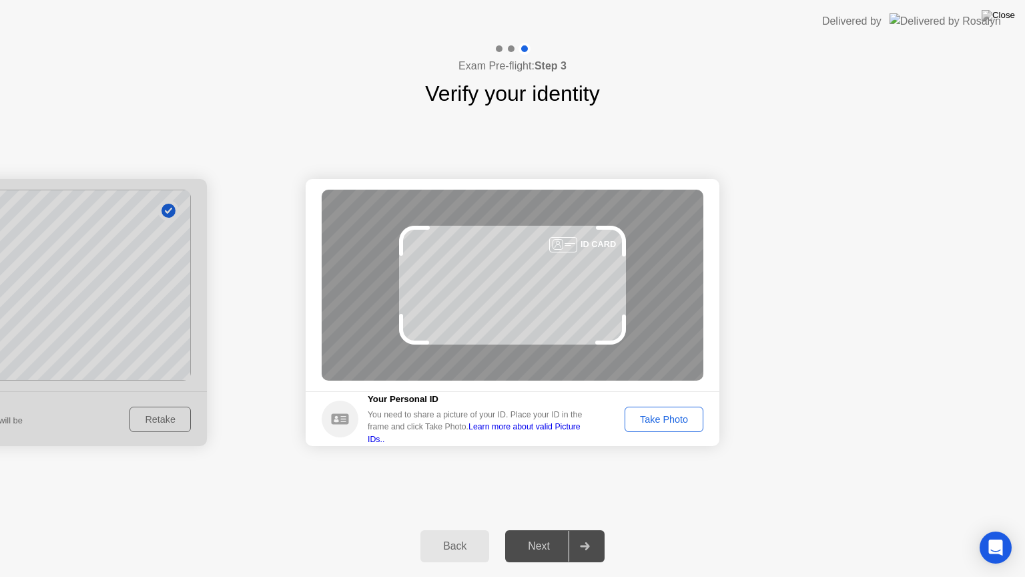
click at [678, 421] on div "Take Photo" at bounding box center [663, 419] width 69 height 11
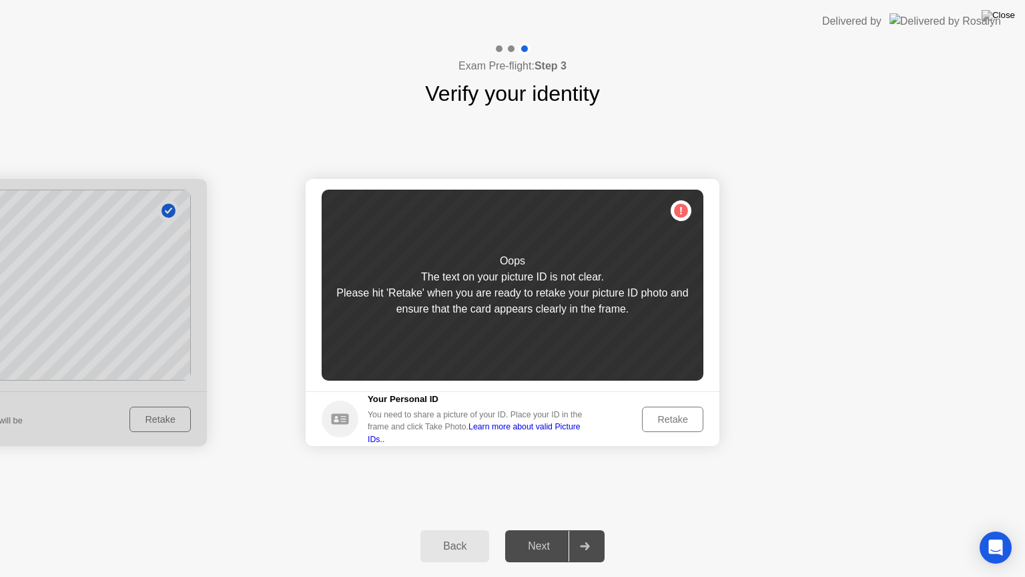
click at [678, 421] on div "Retake" at bounding box center [673, 419] width 52 height 11
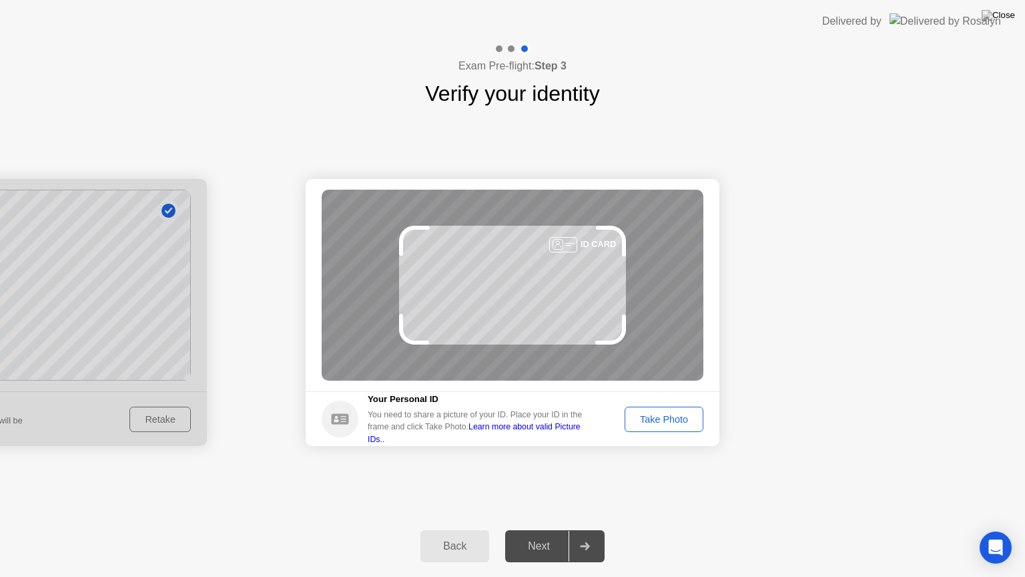
click at [678, 421] on div "Take Photo" at bounding box center [663, 419] width 69 height 11
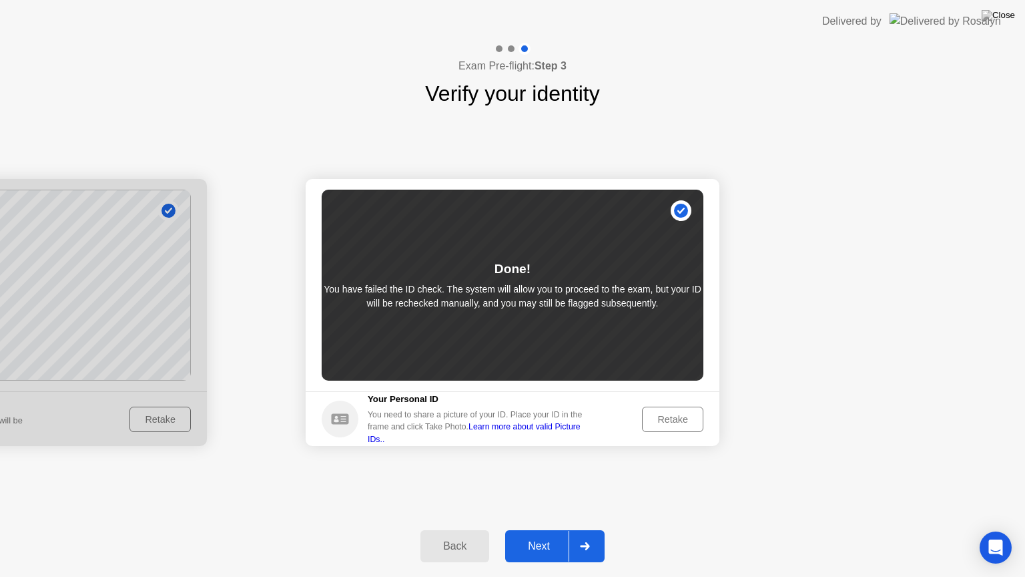
click at [542, 535] on div "Next" at bounding box center [538, 546] width 59 height 12
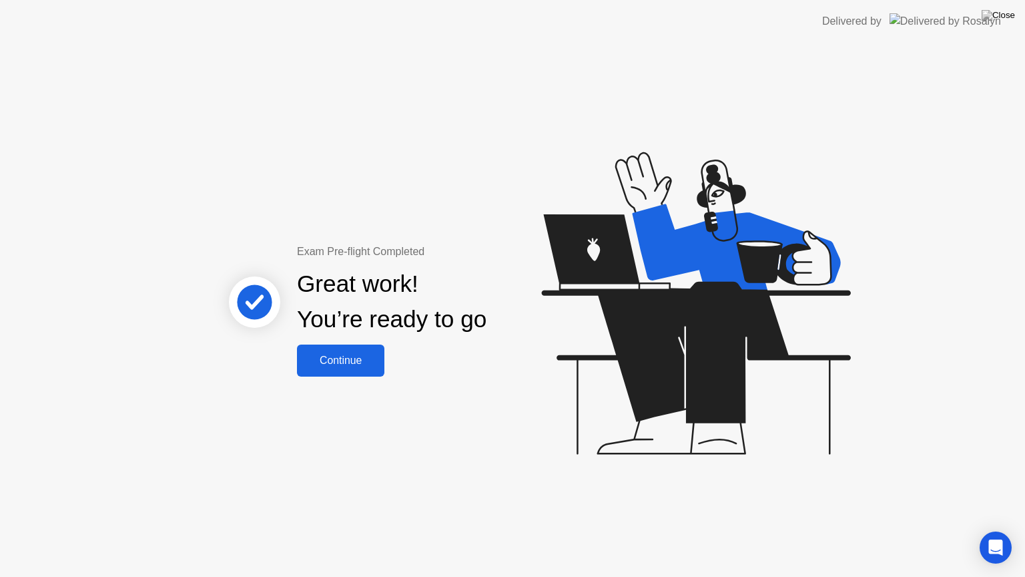
click at [368, 371] on button "Continue" at bounding box center [340, 360] width 87 height 32
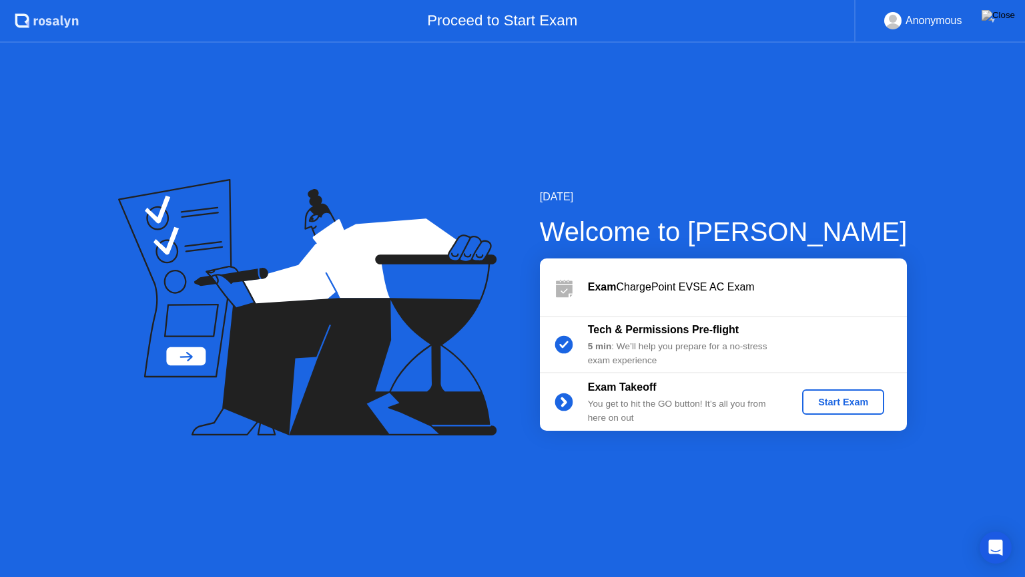
click at [843, 402] on div "Start Exam" at bounding box center [843, 402] width 71 height 11
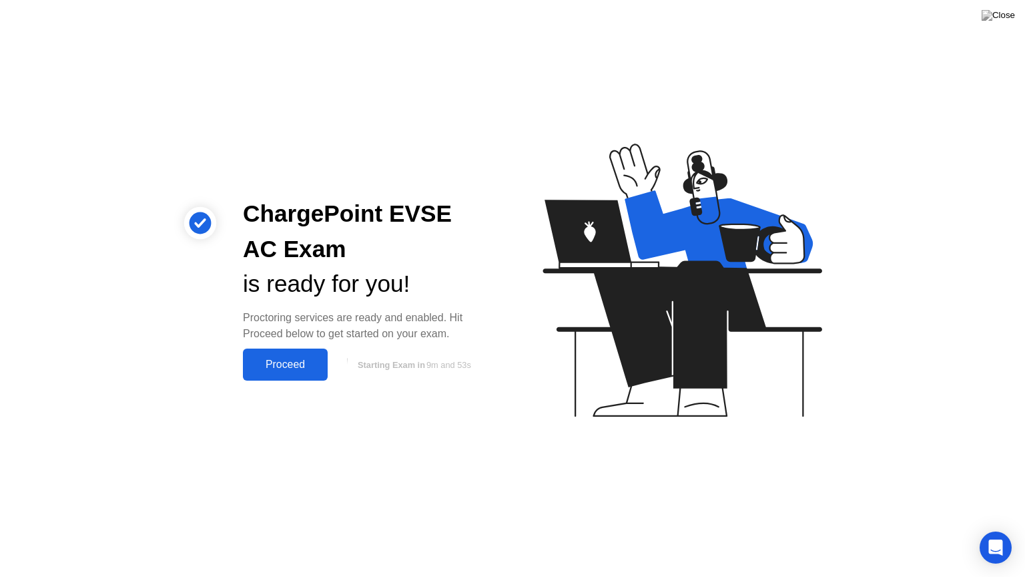
click at [287, 369] on div "Proceed" at bounding box center [285, 364] width 77 height 12
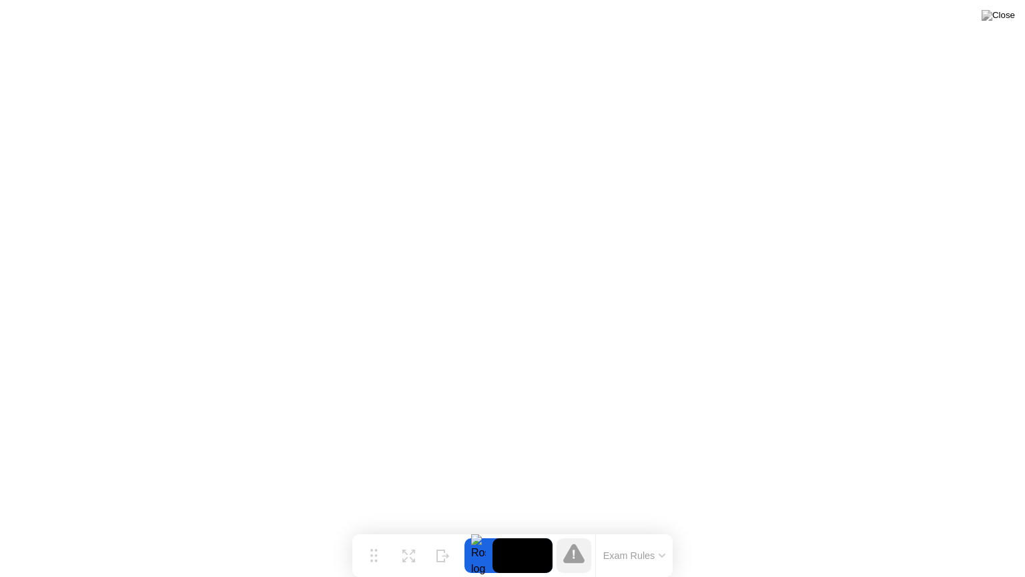
click at [652, 535] on button "Exam Rules" at bounding box center [634, 555] width 71 height 12
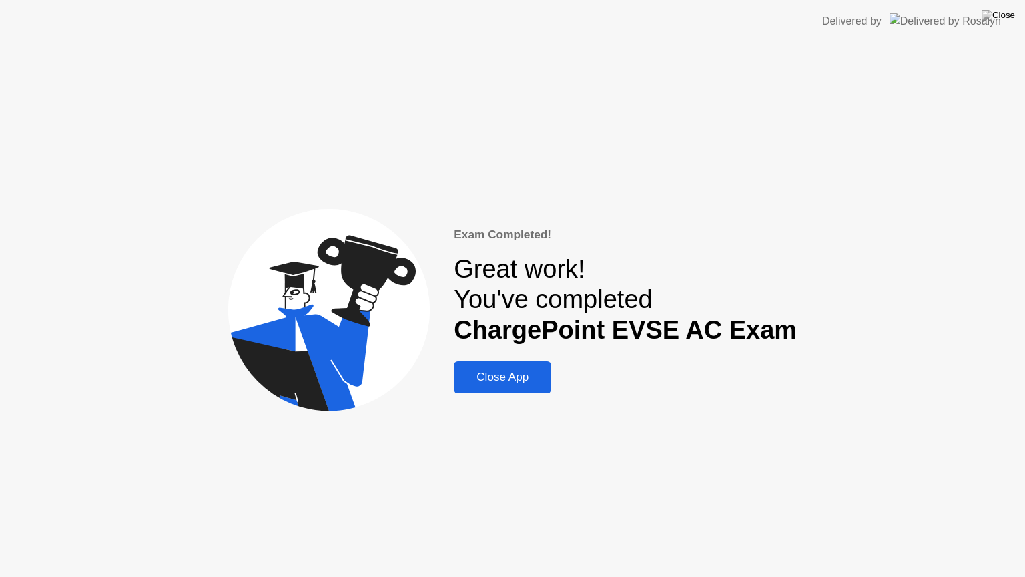
click at [521, 379] on div "Close App" at bounding box center [502, 376] width 89 height 13
